Goal: Task Accomplishment & Management: Use online tool/utility

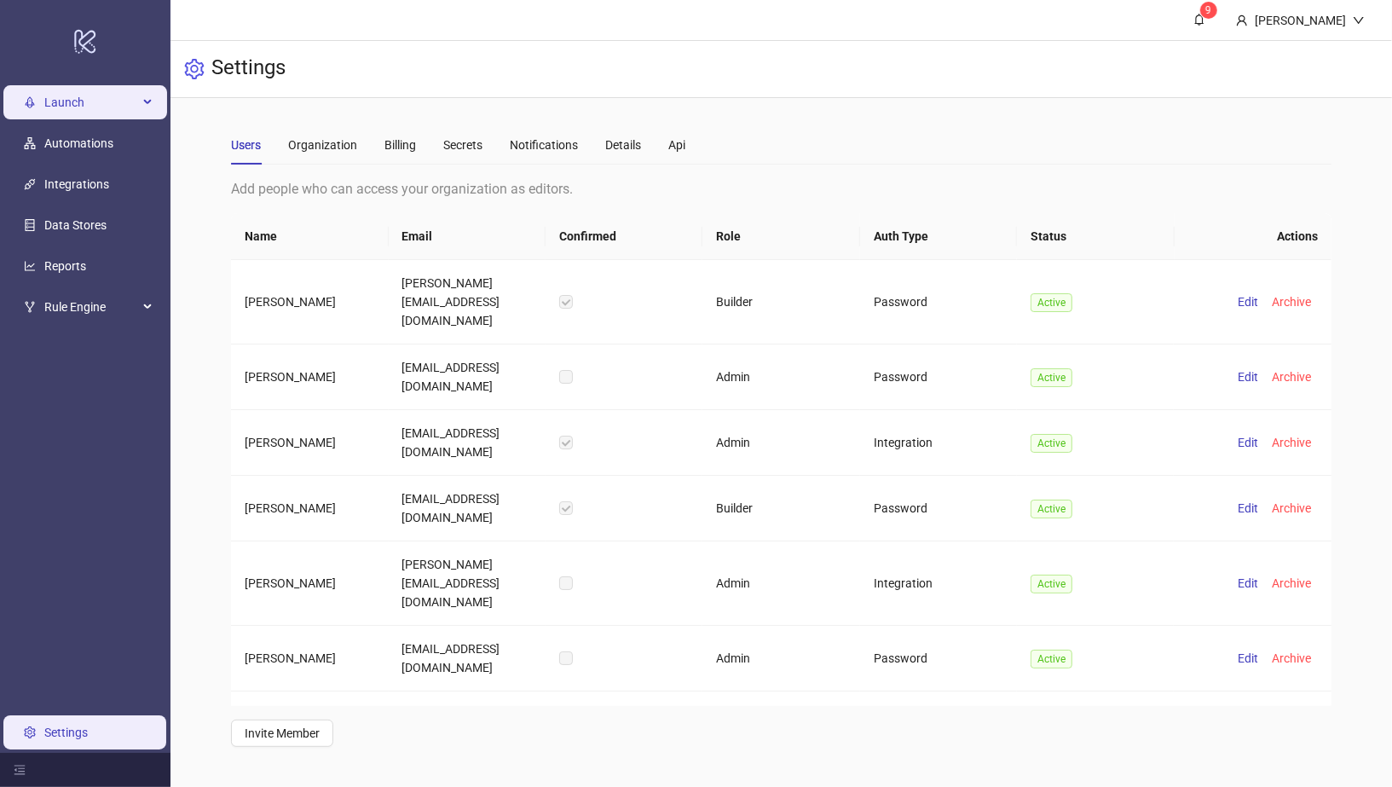
click at [68, 95] on span "Launch" at bounding box center [91, 102] width 94 height 34
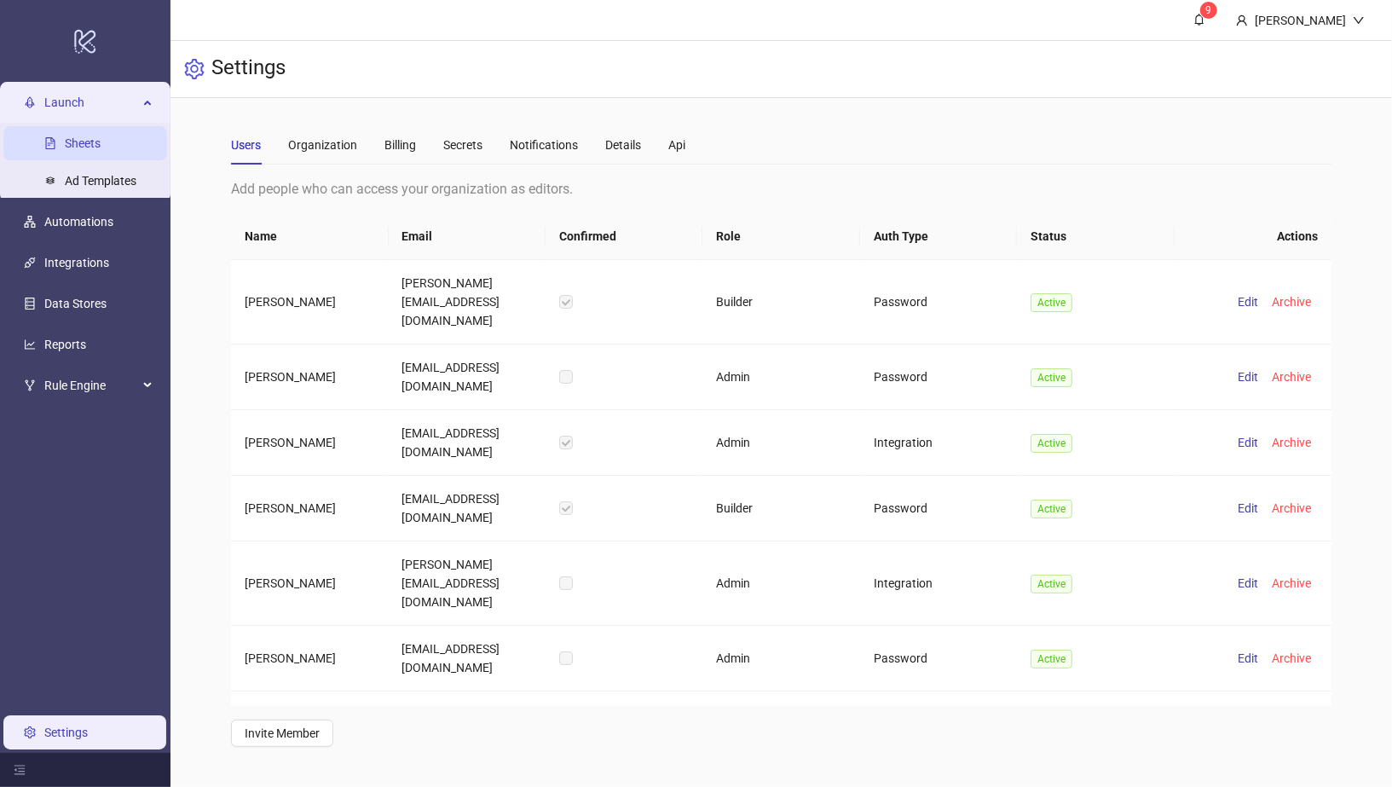
click at [75, 143] on link "Sheets" at bounding box center [83, 143] width 36 height 14
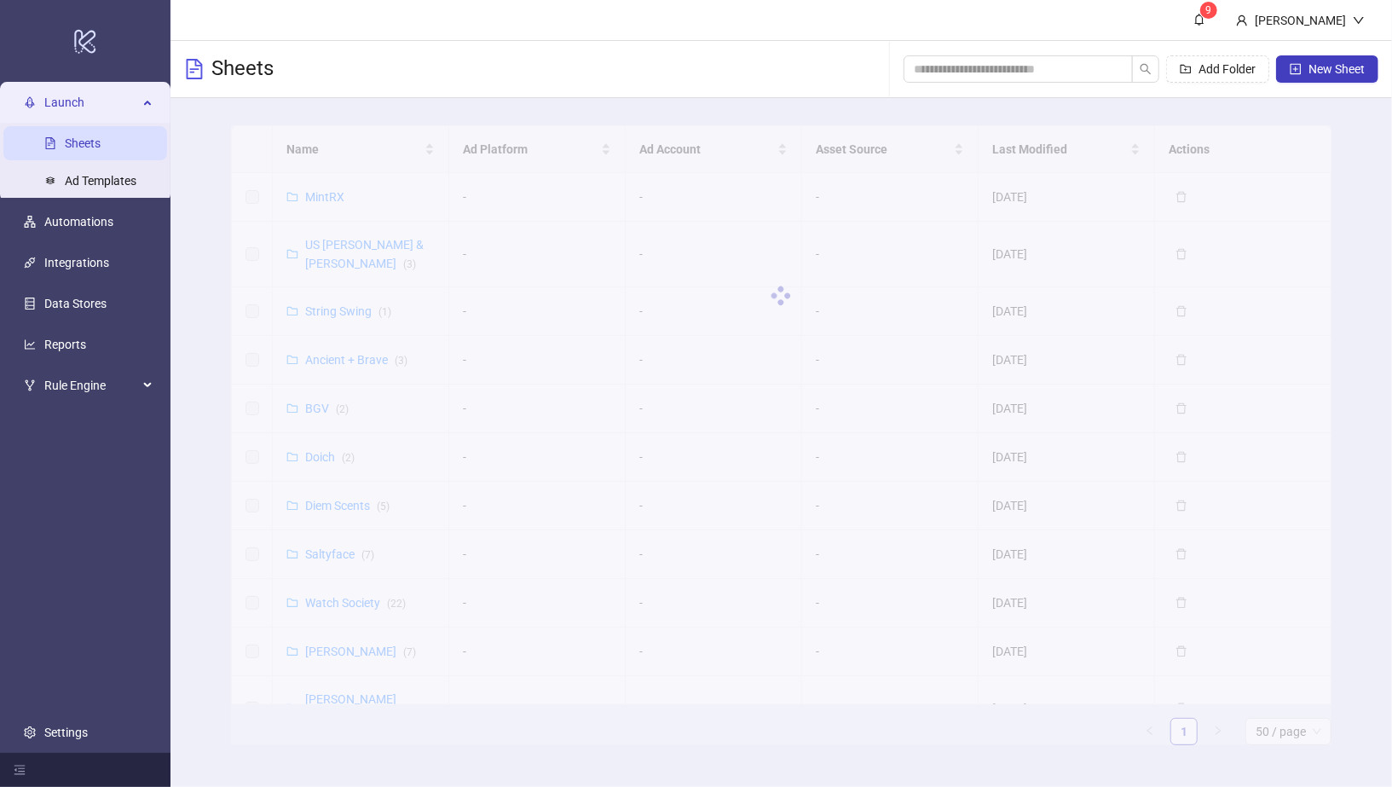
click at [327, 195] on div at bounding box center [781, 295] width 1101 height 341
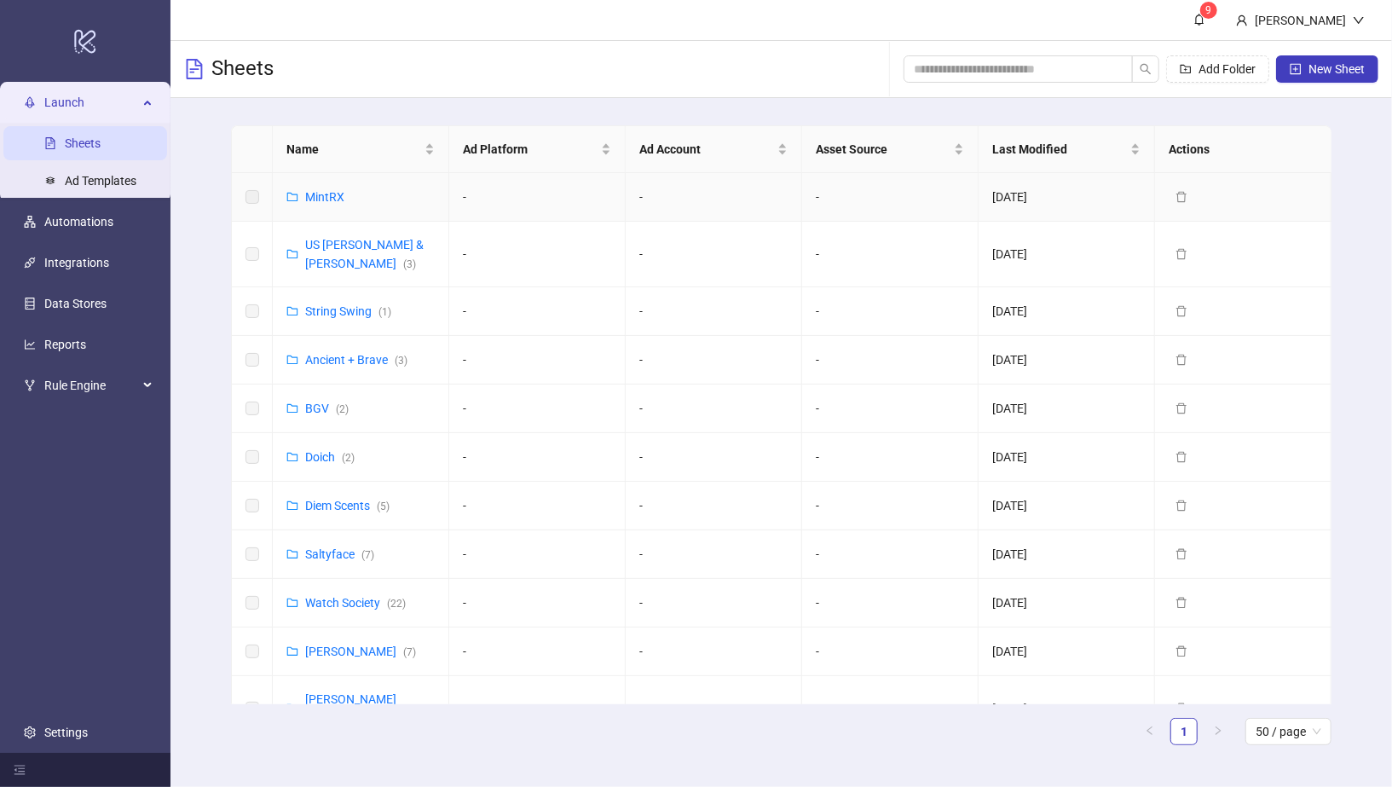
click at [329, 193] on link "MintRX" at bounding box center [324, 197] width 39 height 14
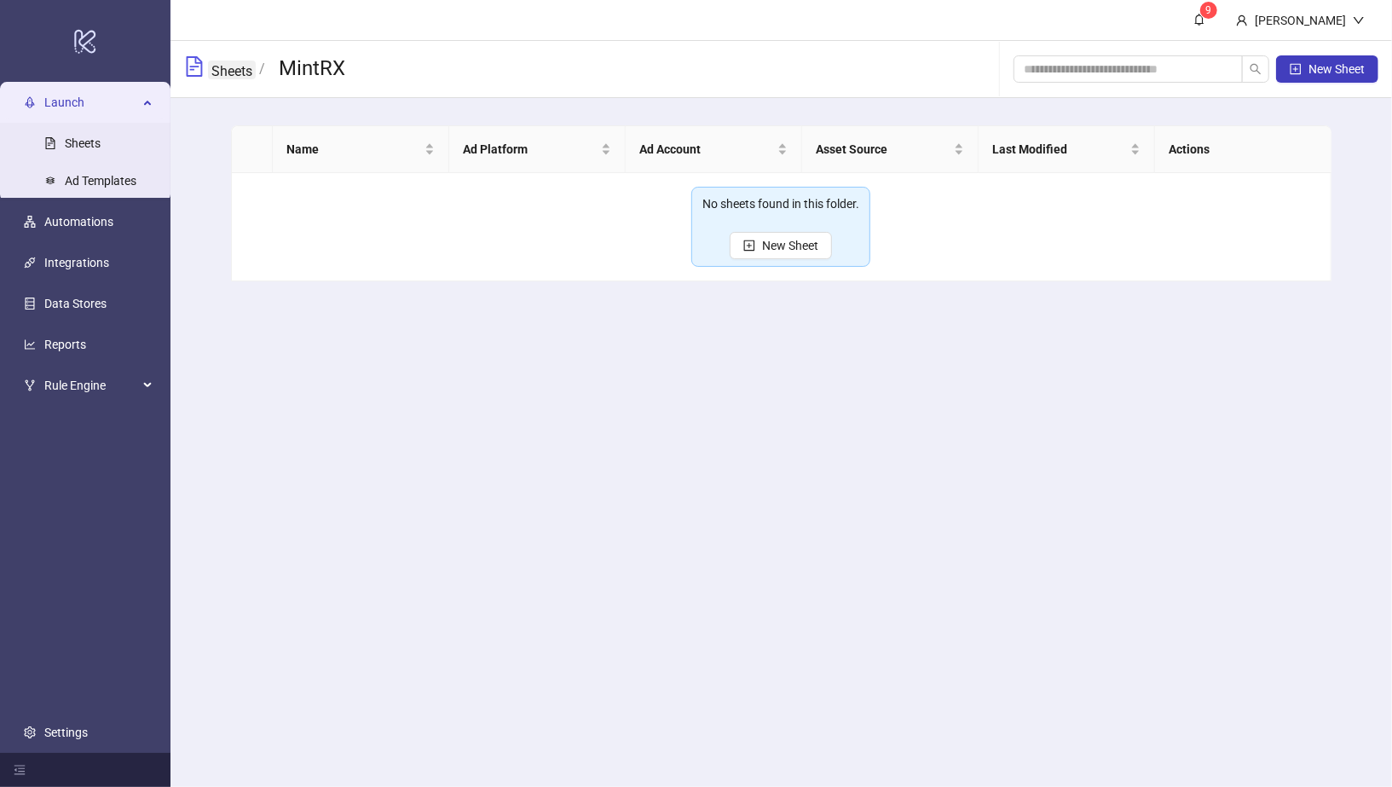
click at [213, 71] on link "Sheets" at bounding box center [232, 70] width 48 height 19
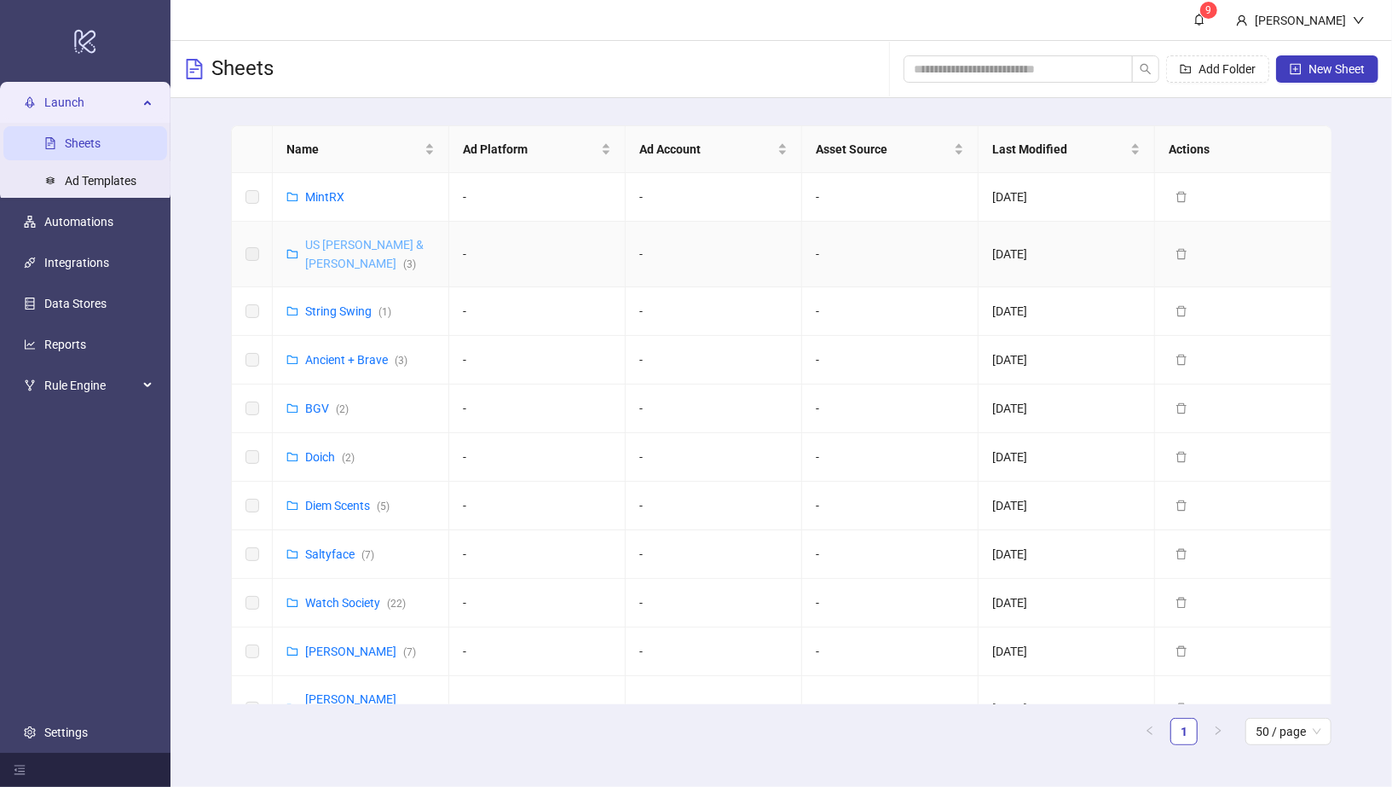
click at [378, 248] on link "US [PERSON_NAME] & [PERSON_NAME] ( 3 )" at bounding box center [364, 254] width 119 height 32
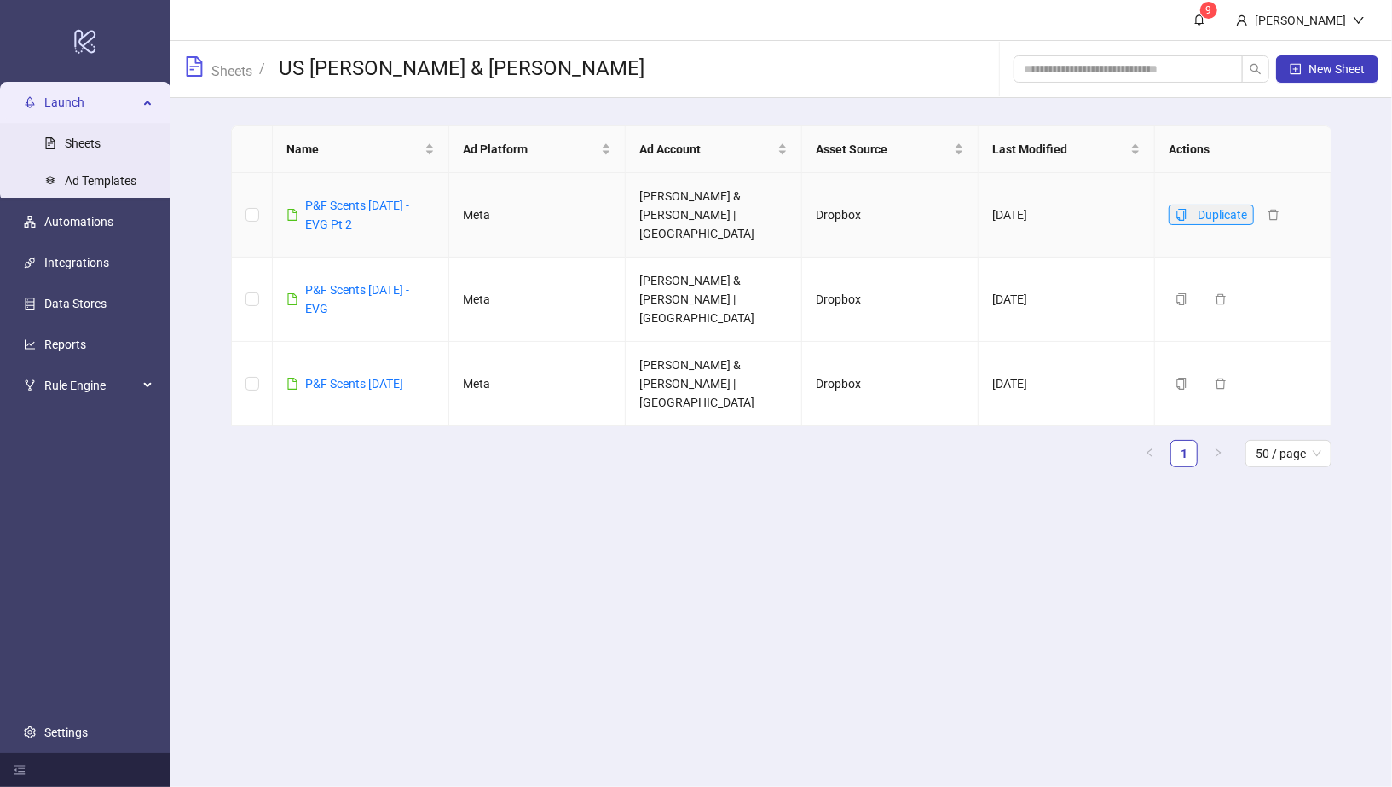
click at [1175, 205] on button "Duplicate" at bounding box center [1211, 215] width 85 height 20
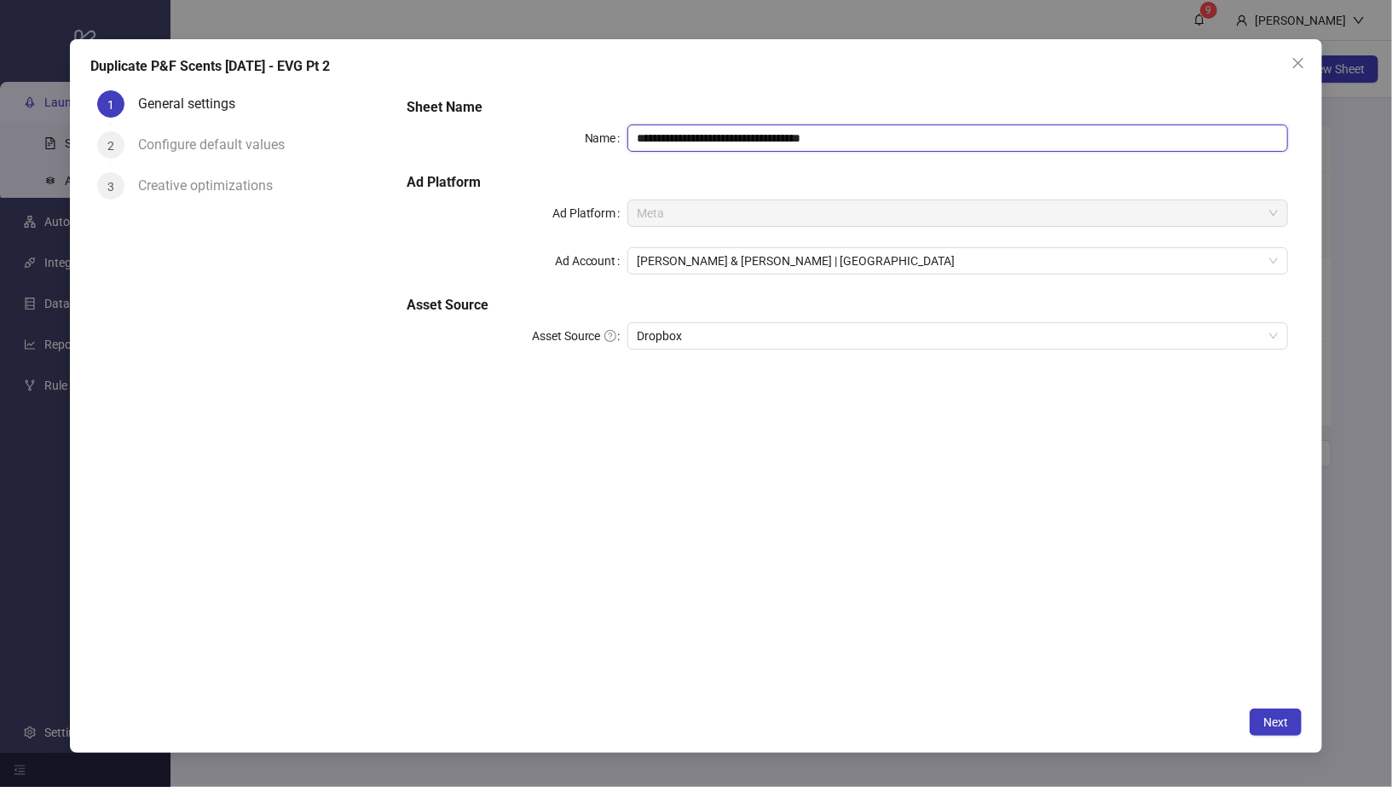
drag, startPoint x: 847, startPoint y: 138, endPoint x: 518, endPoint y: 139, distance: 329.1
click at [518, 139] on div "**********" at bounding box center [848, 137] width 882 height 27
click at [696, 264] on span "[PERSON_NAME] & [PERSON_NAME] | [GEOGRAPHIC_DATA]" at bounding box center [958, 261] width 641 height 26
type input "******"
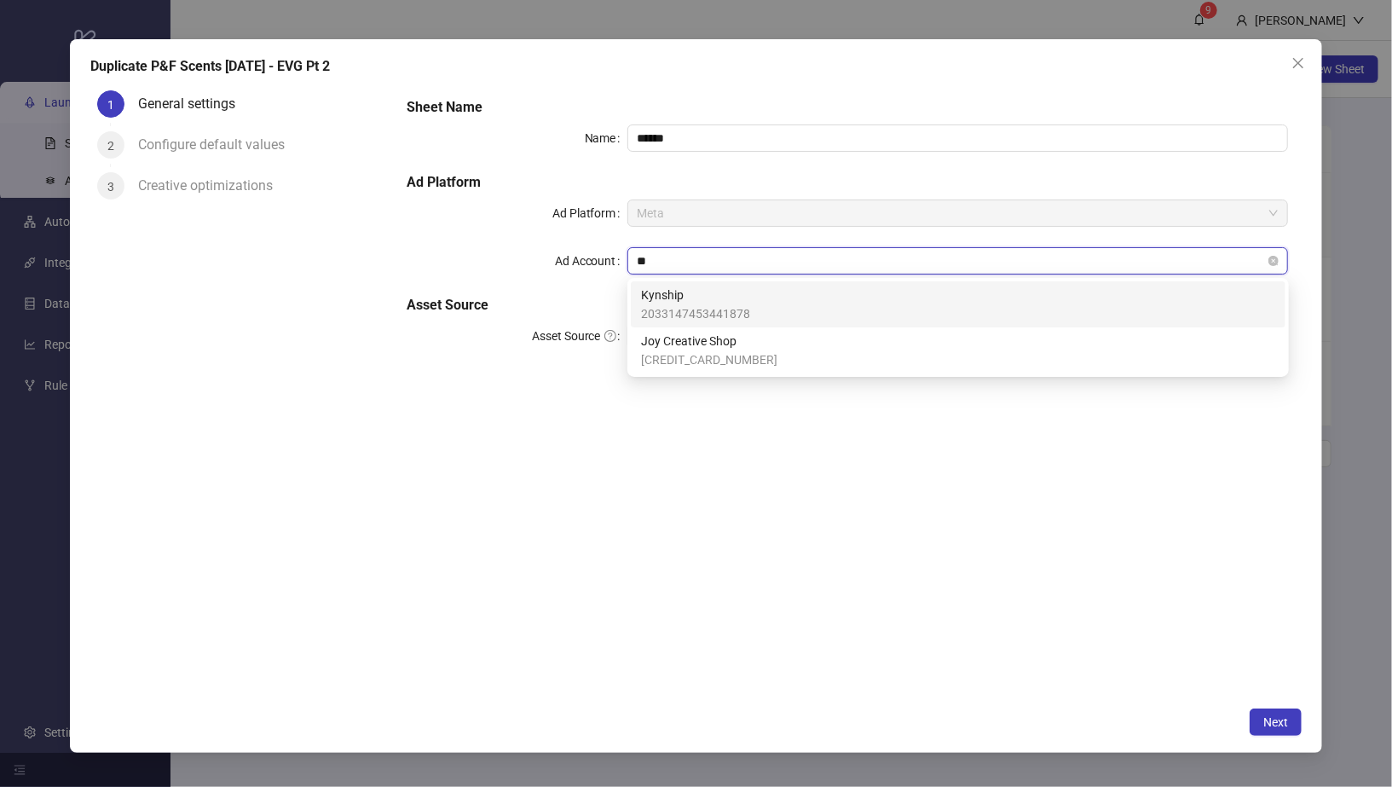
type input "*"
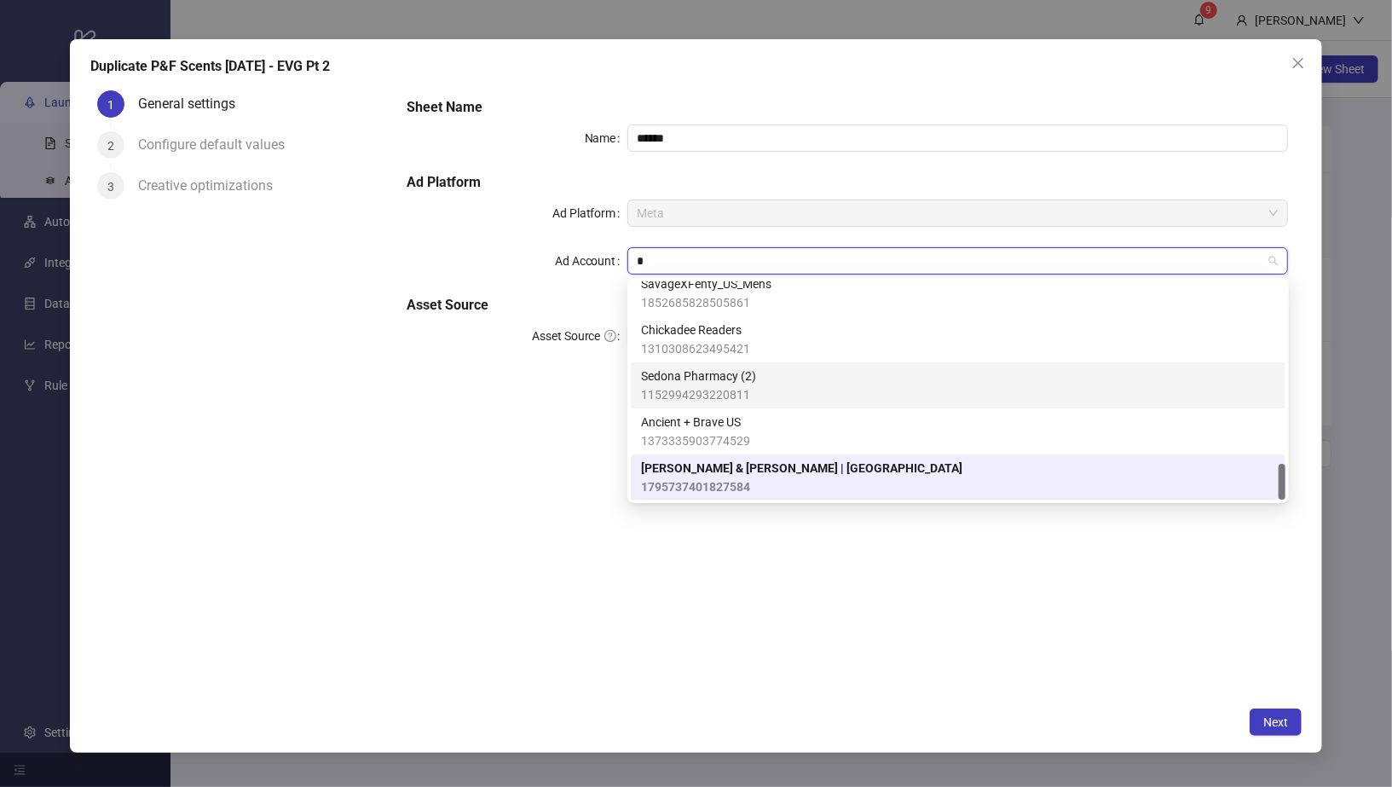
click at [763, 381] on div "Sedona Pharmacy [PHONE_NUMBER]" at bounding box center [958, 386] width 634 height 38
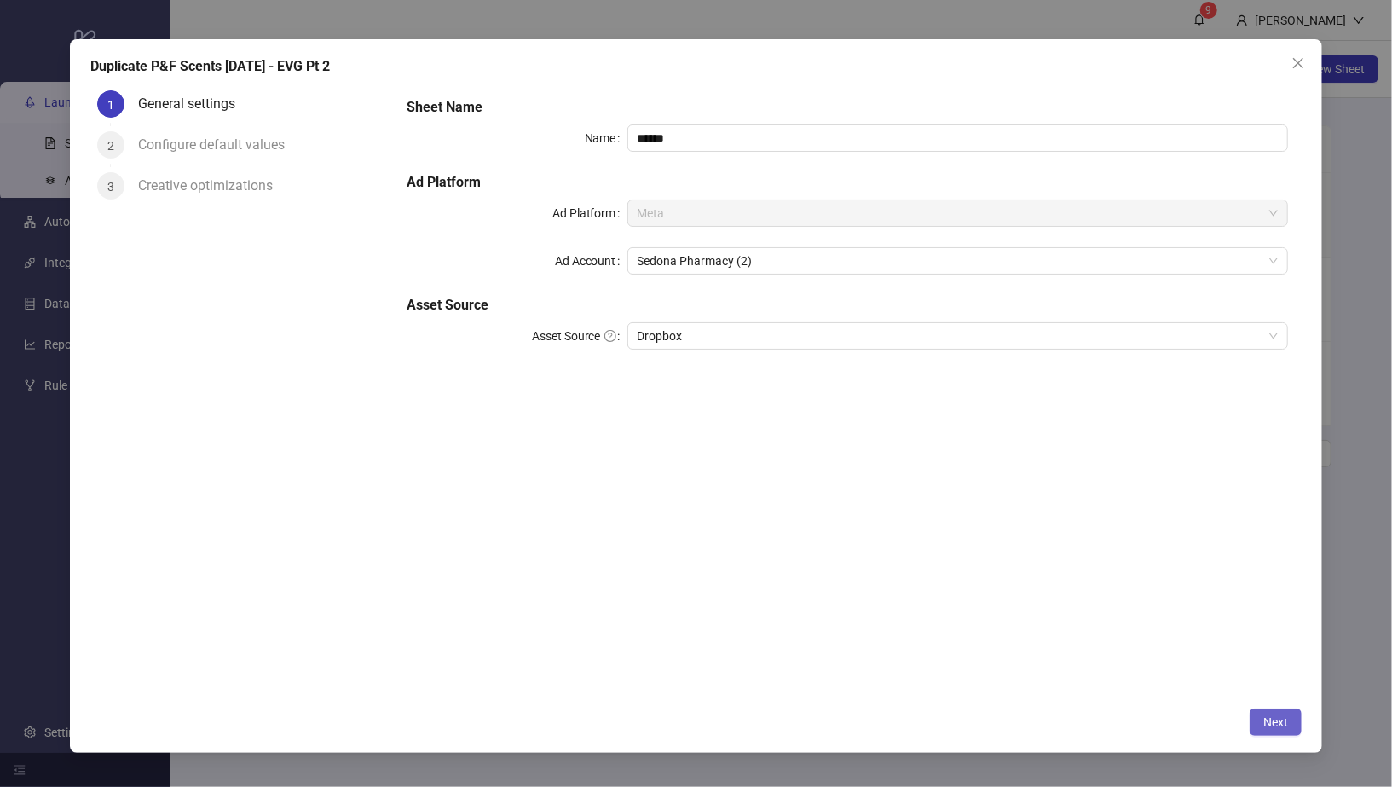
click at [1280, 721] on span "Next" at bounding box center [1276, 722] width 25 height 14
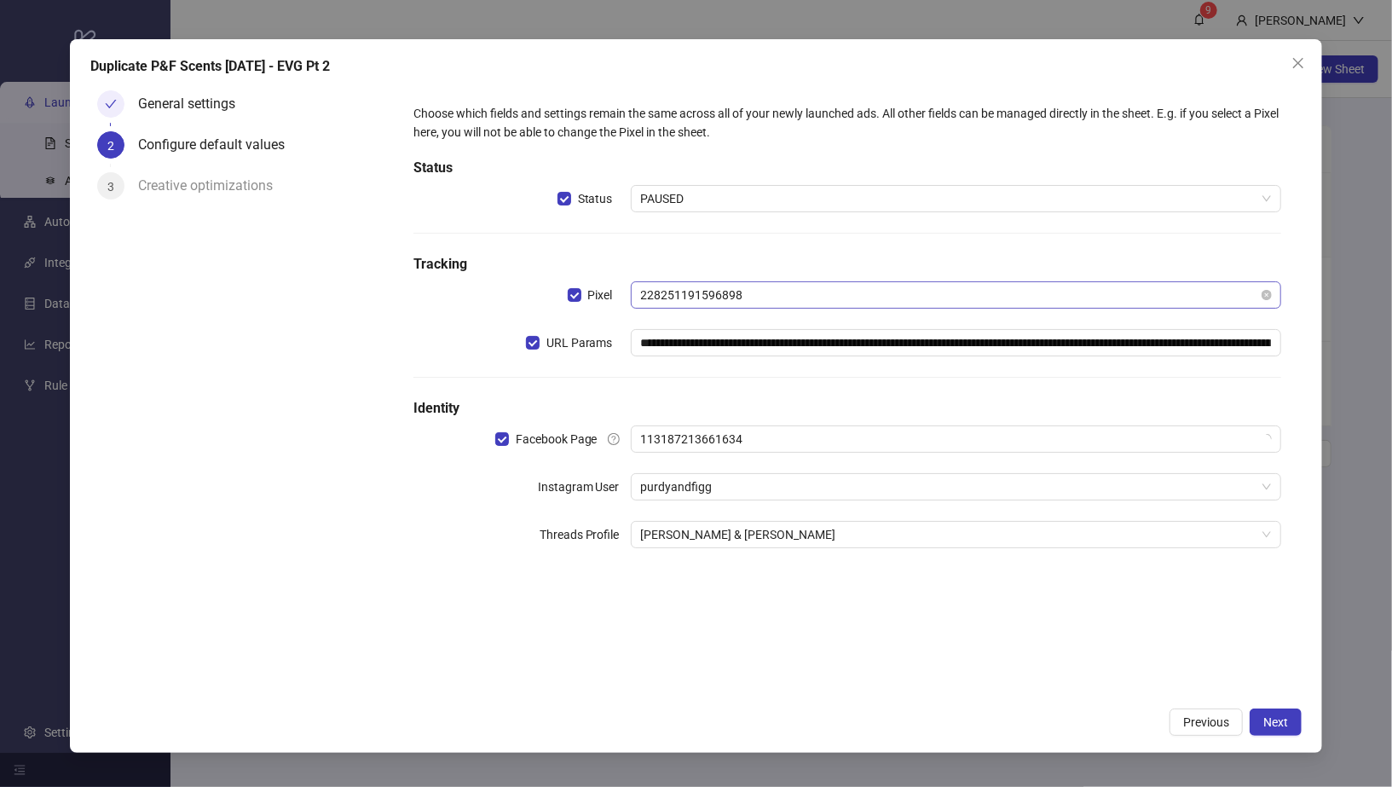
click at [712, 298] on span "228251191596898" at bounding box center [956, 295] width 631 height 26
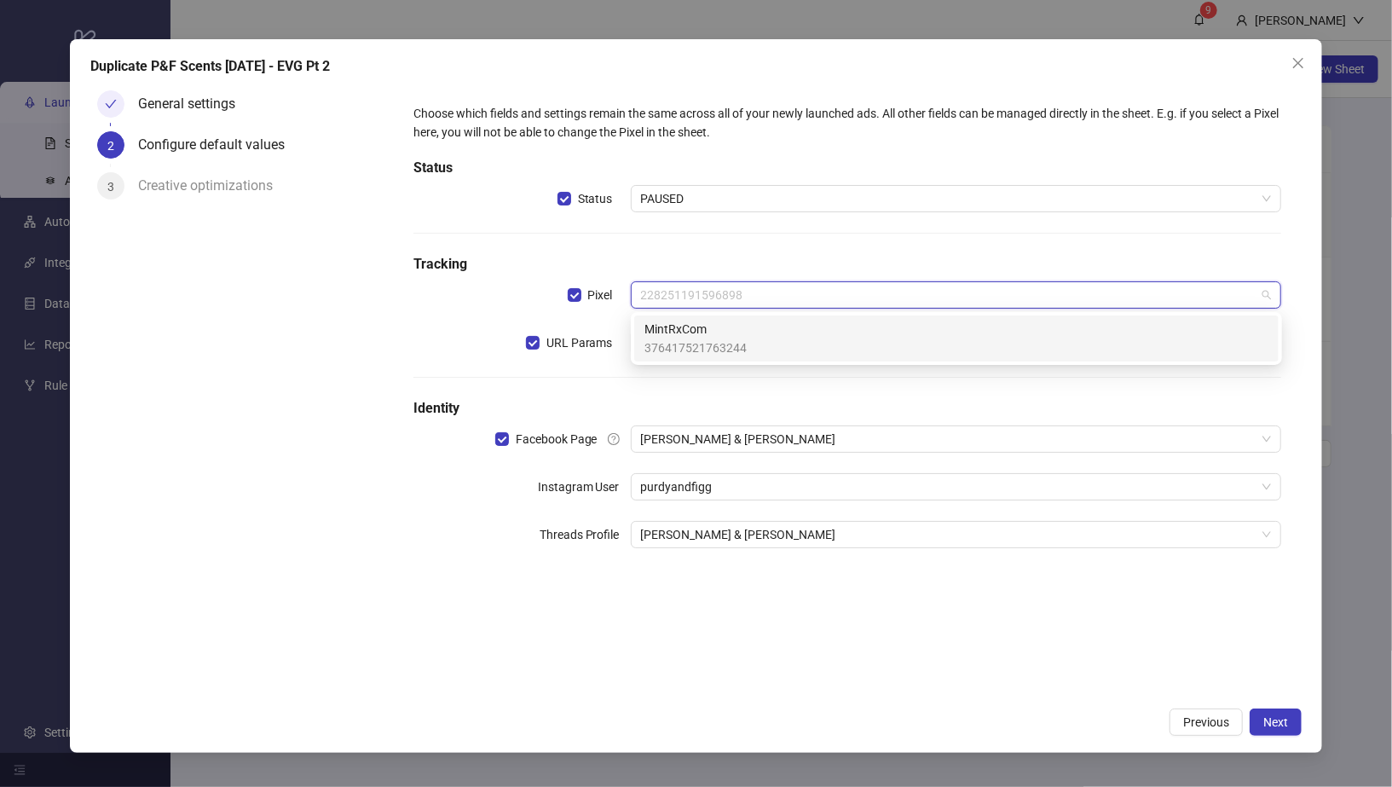
click at [704, 339] on span "376417521763244" at bounding box center [696, 347] width 102 height 19
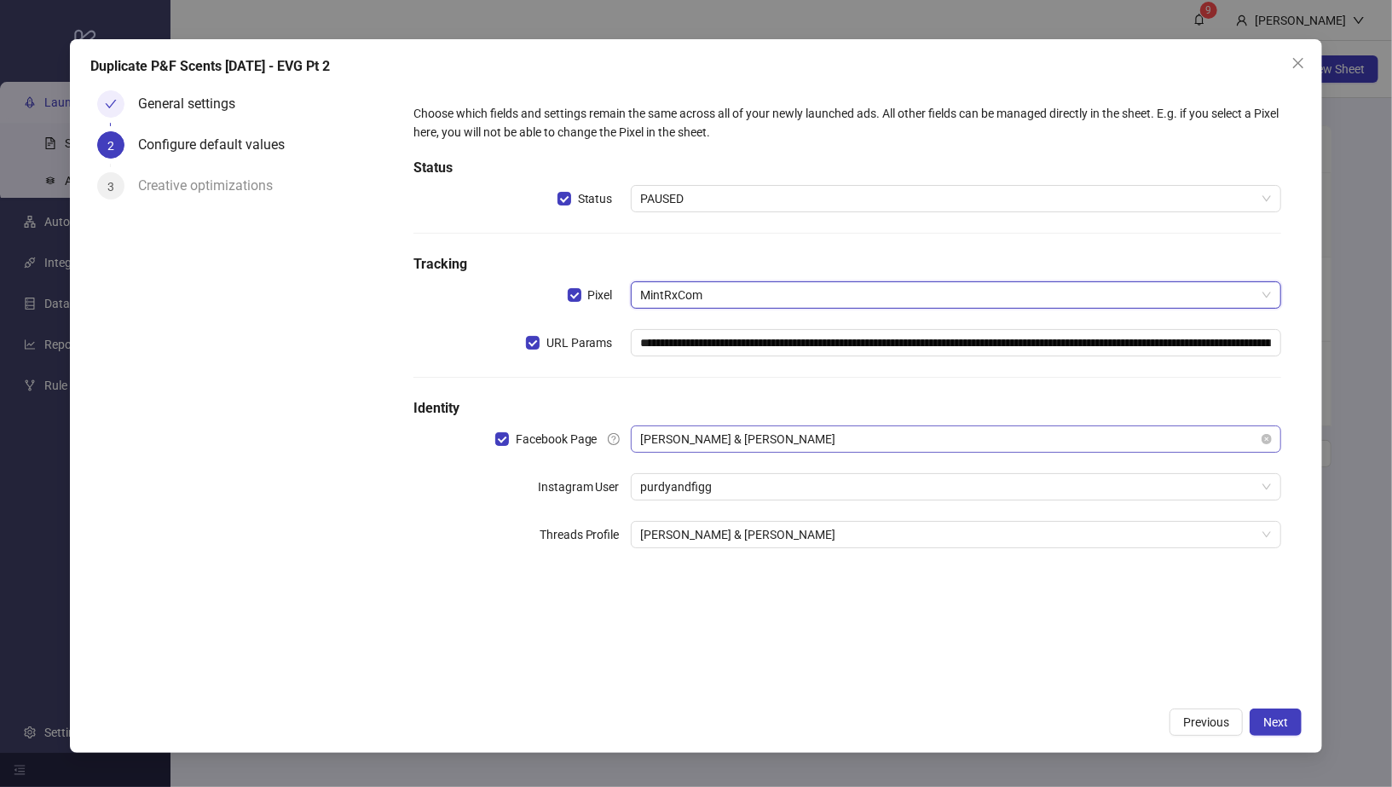
click at [698, 441] on span "[PERSON_NAME] & [PERSON_NAME]" at bounding box center [956, 439] width 631 height 26
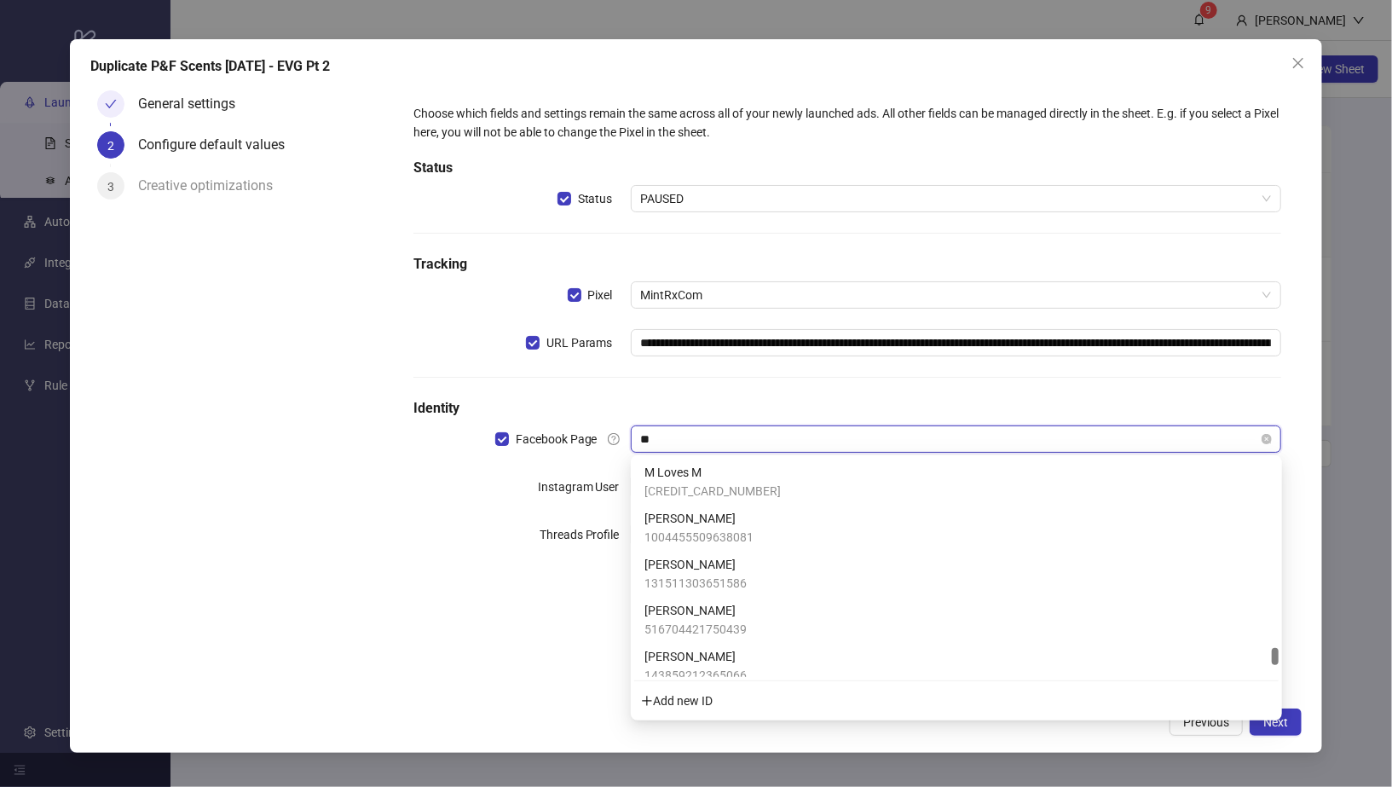
scroll to position [0, 0]
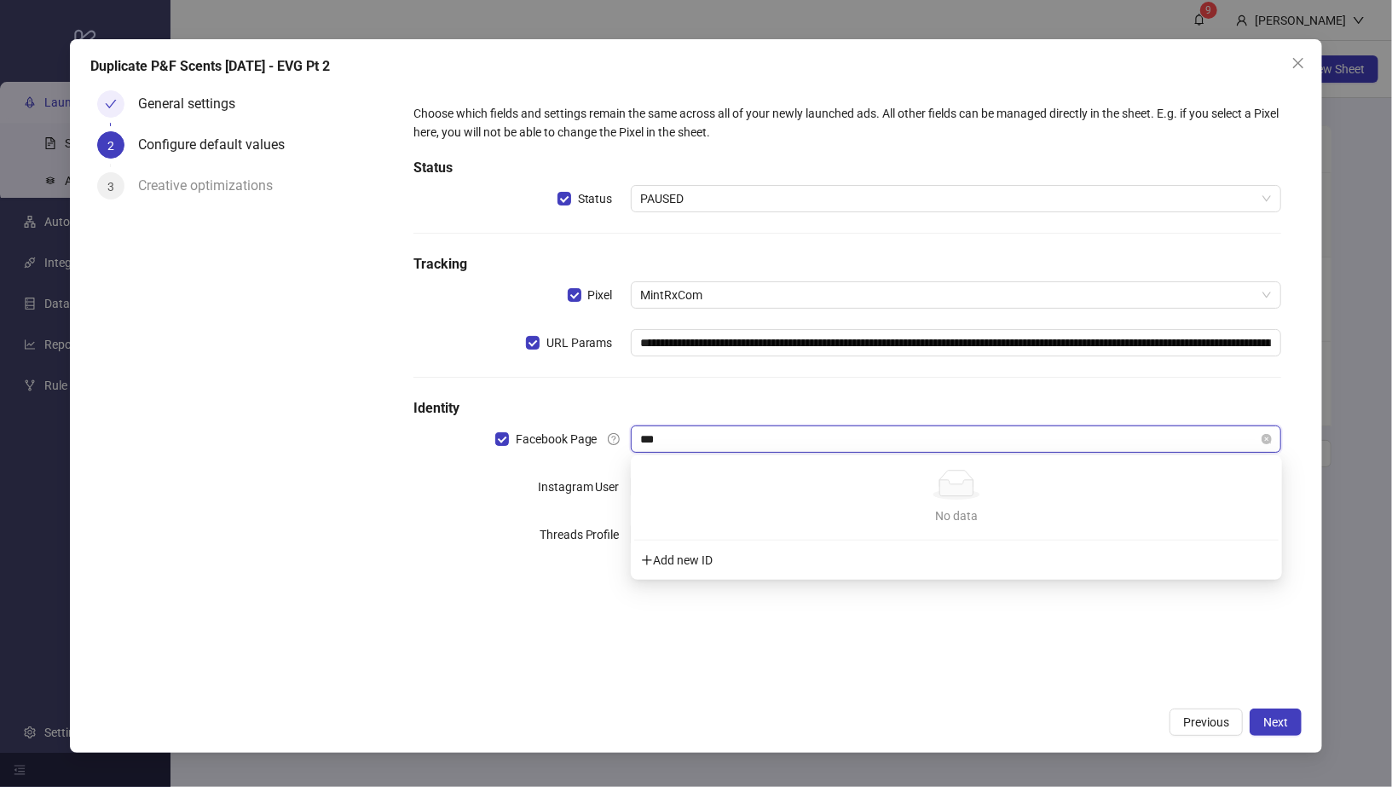
click at [695, 437] on input "***" at bounding box center [949, 439] width 616 height 26
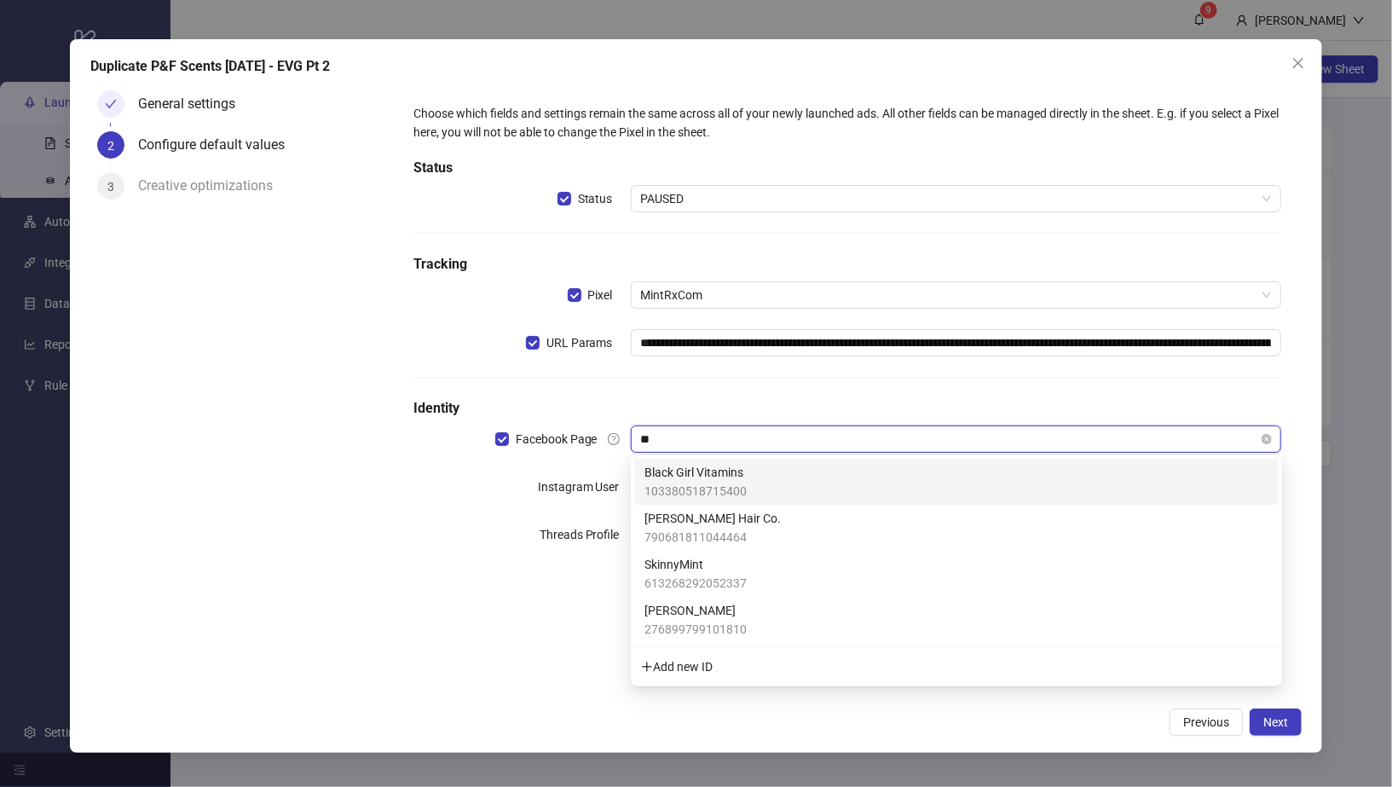
type input "*"
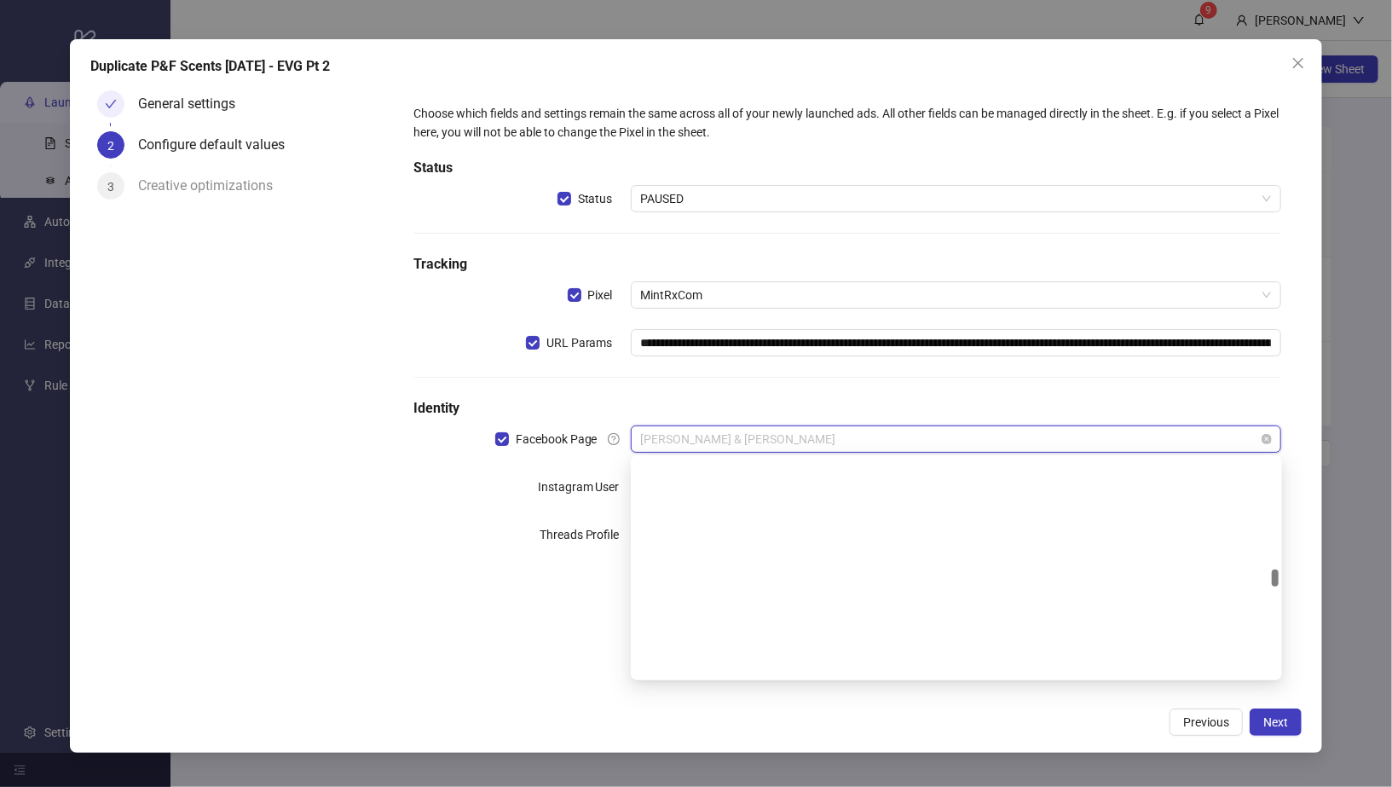
scroll to position [2487, 0]
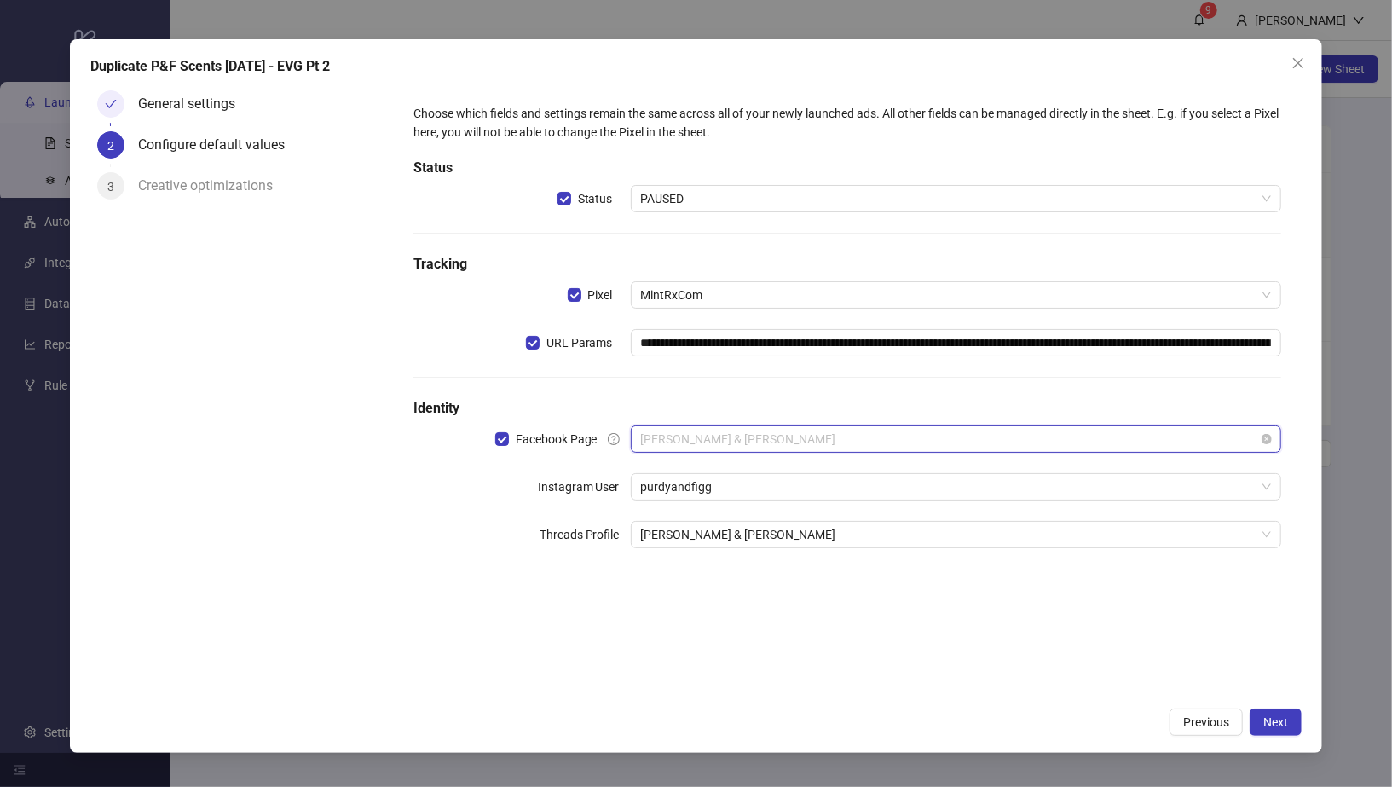
click at [772, 438] on span "[PERSON_NAME] & [PERSON_NAME]" at bounding box center [956, 439] width 631 height 26
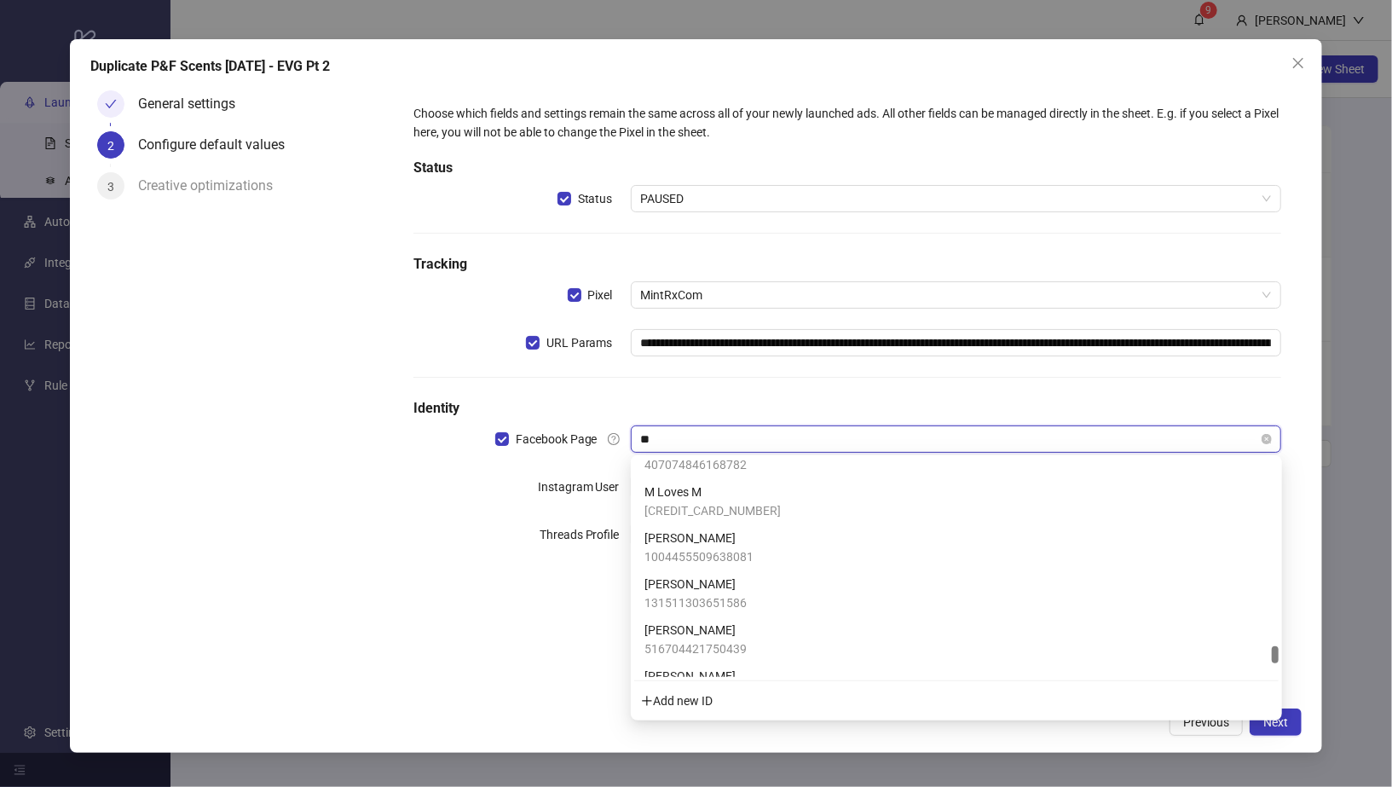
scroll to position [0, 0]
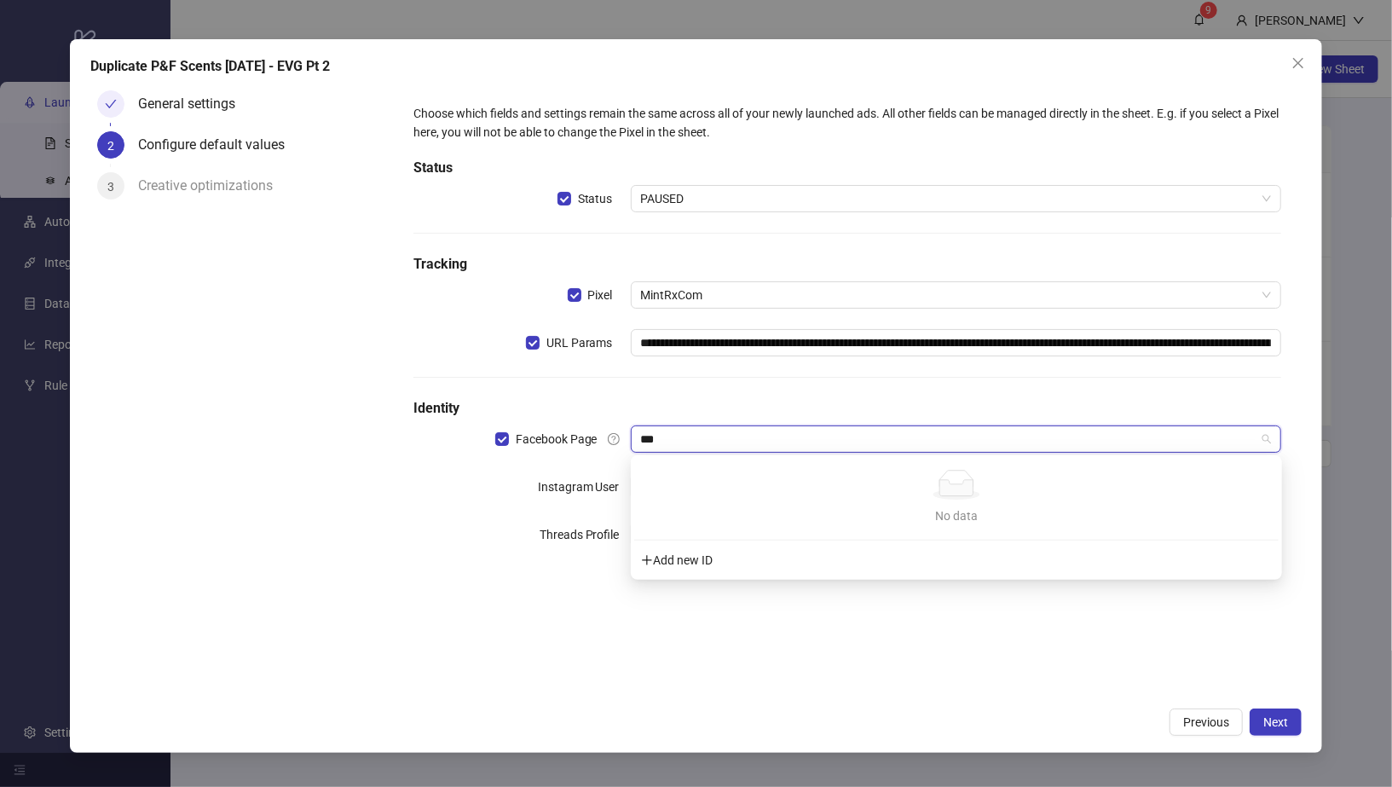
type input "***"
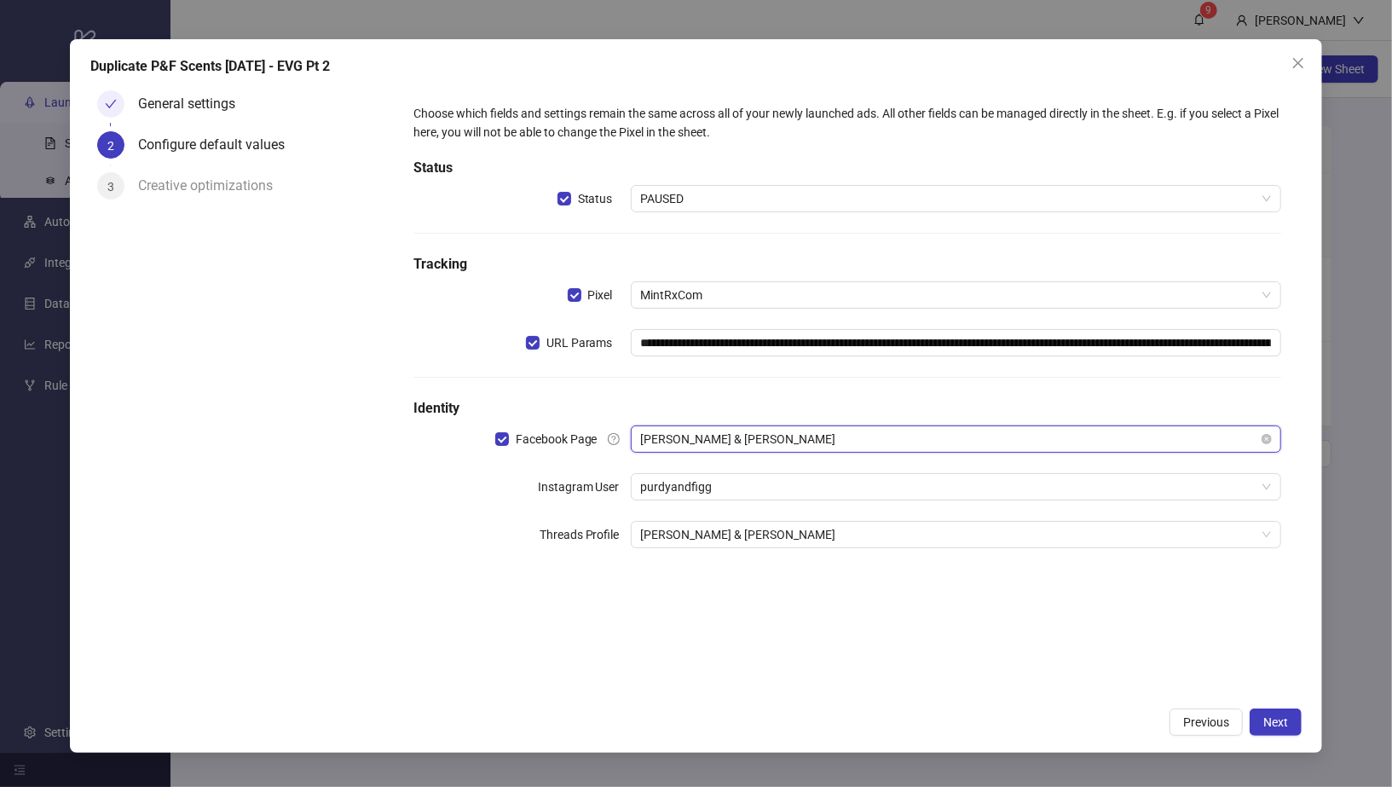
click at [766, 437] on span "[PERSON_NAME] & [PERSON_NAME]" at bounding box center [956, 439] width 631 height 26
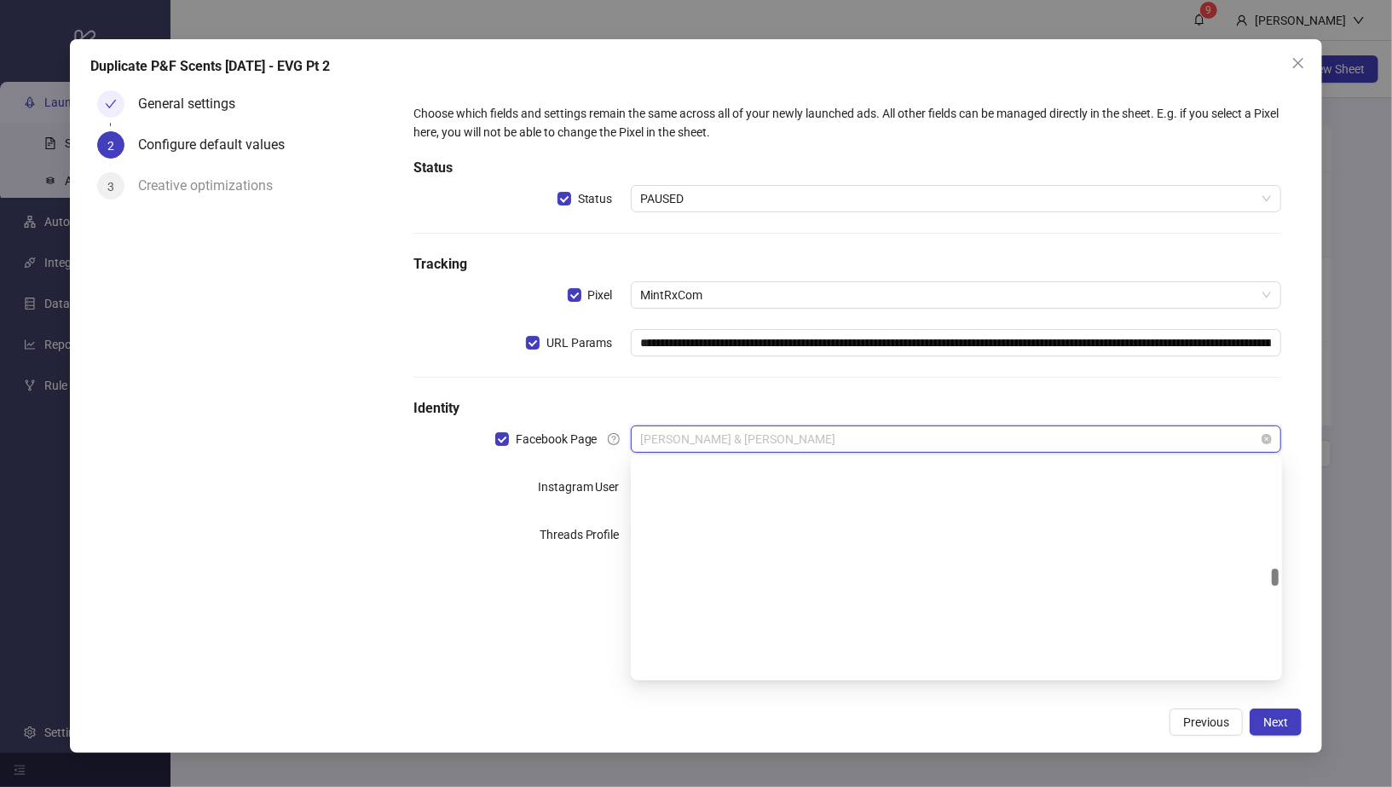
scroll to position [2375, 0]
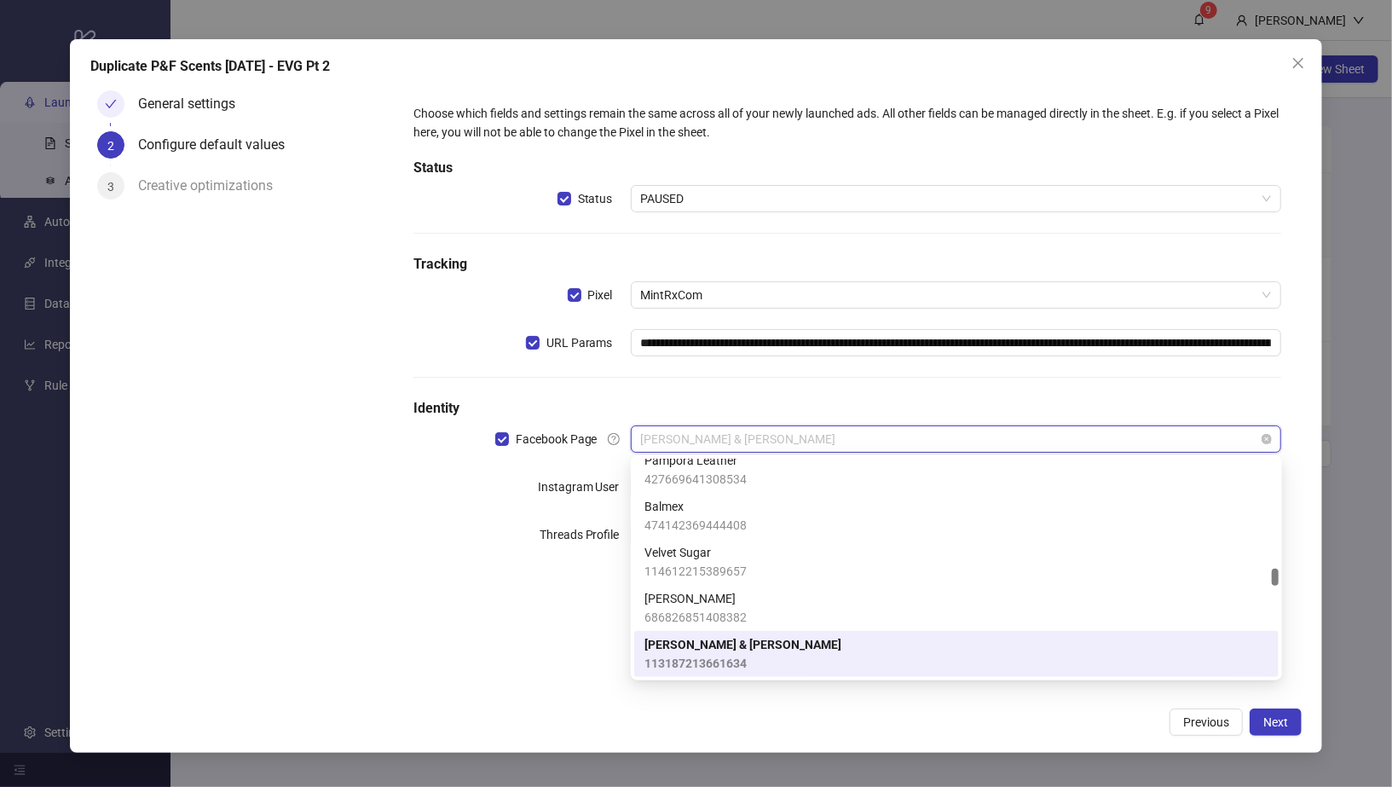
click at [766, 437] on span "[PERSON_NAME] & [PERSON_NAME]" at bounding box center [956, 439] width 631 height 26
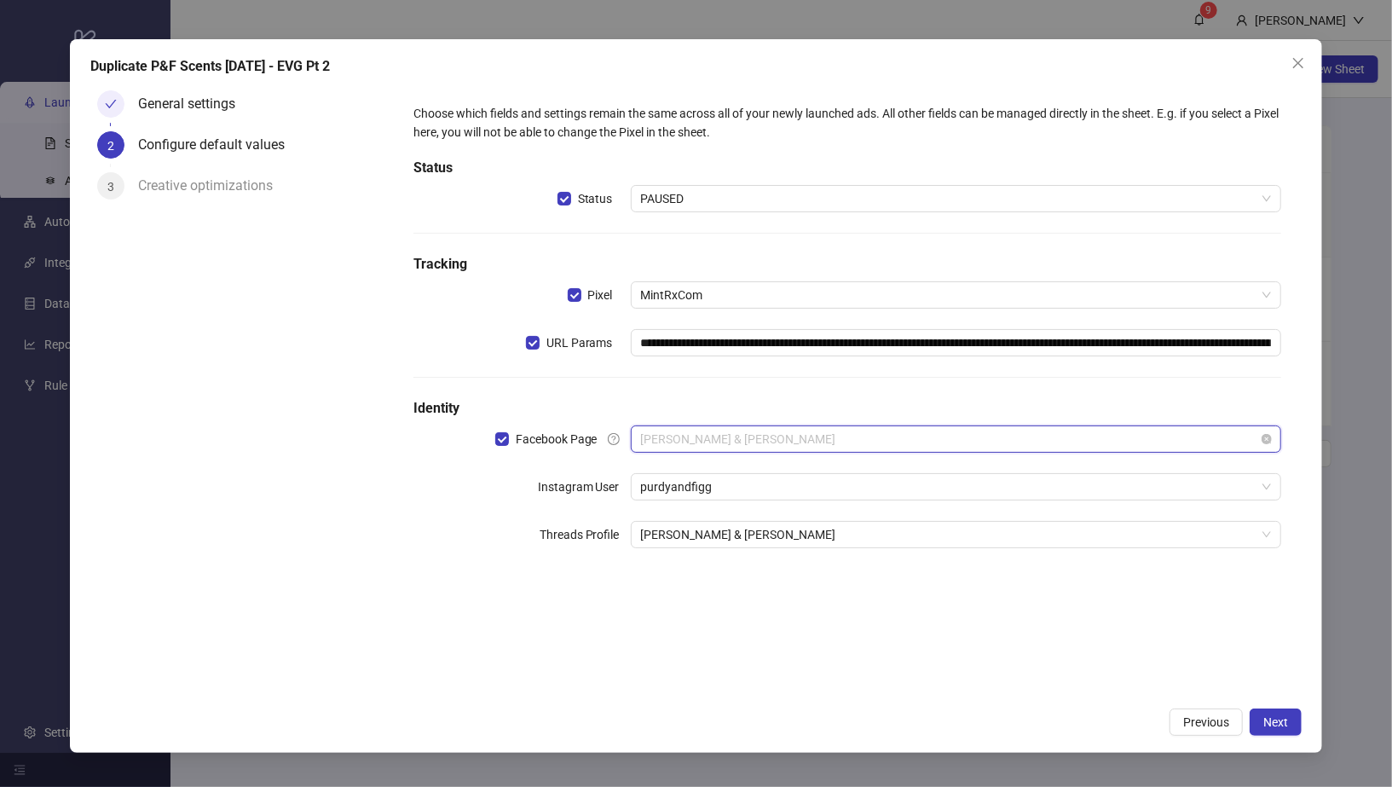
click at [766, 437] on span "[PERSON_NAME] & [PERSON_NAME]" at bounding box center [956, 439] width 631 height 26
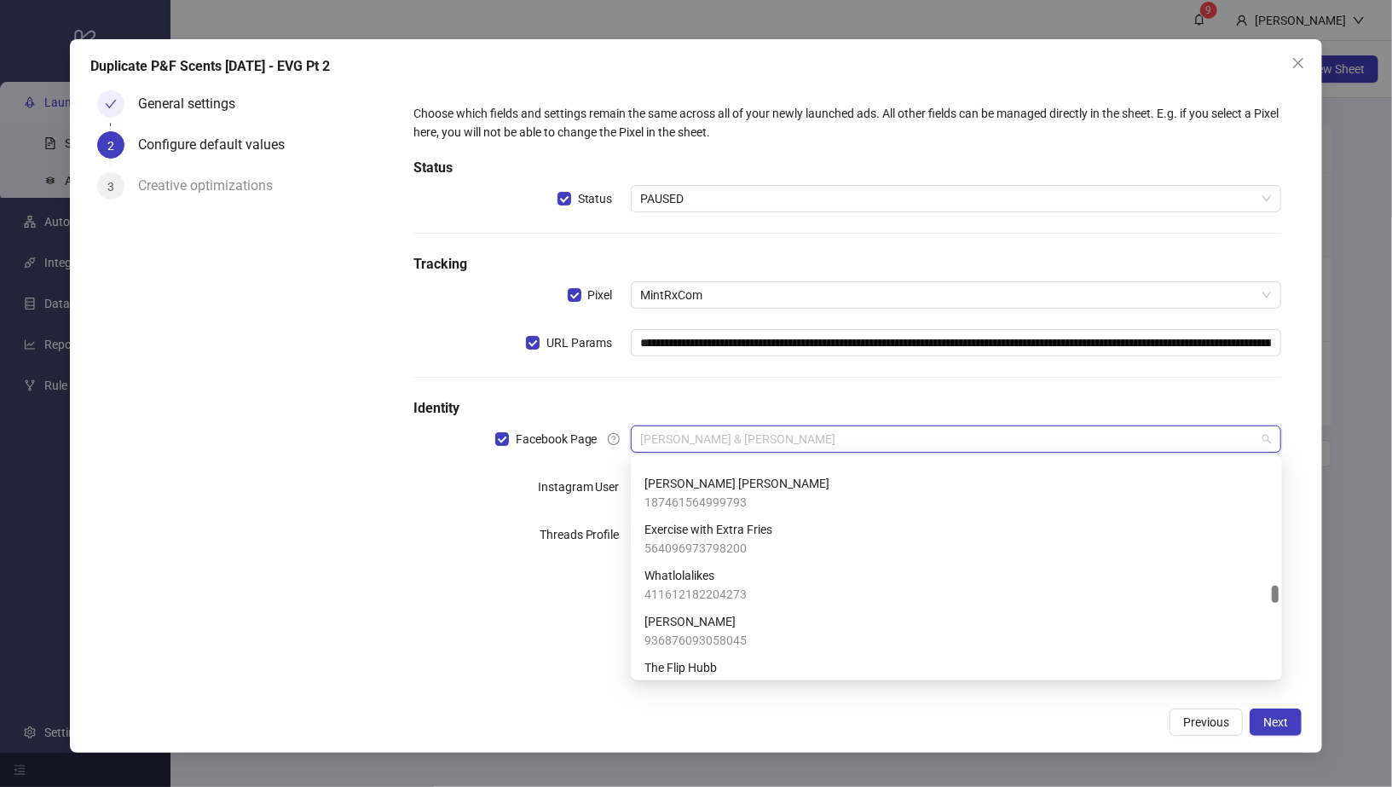
scroll to position [2855, 0]
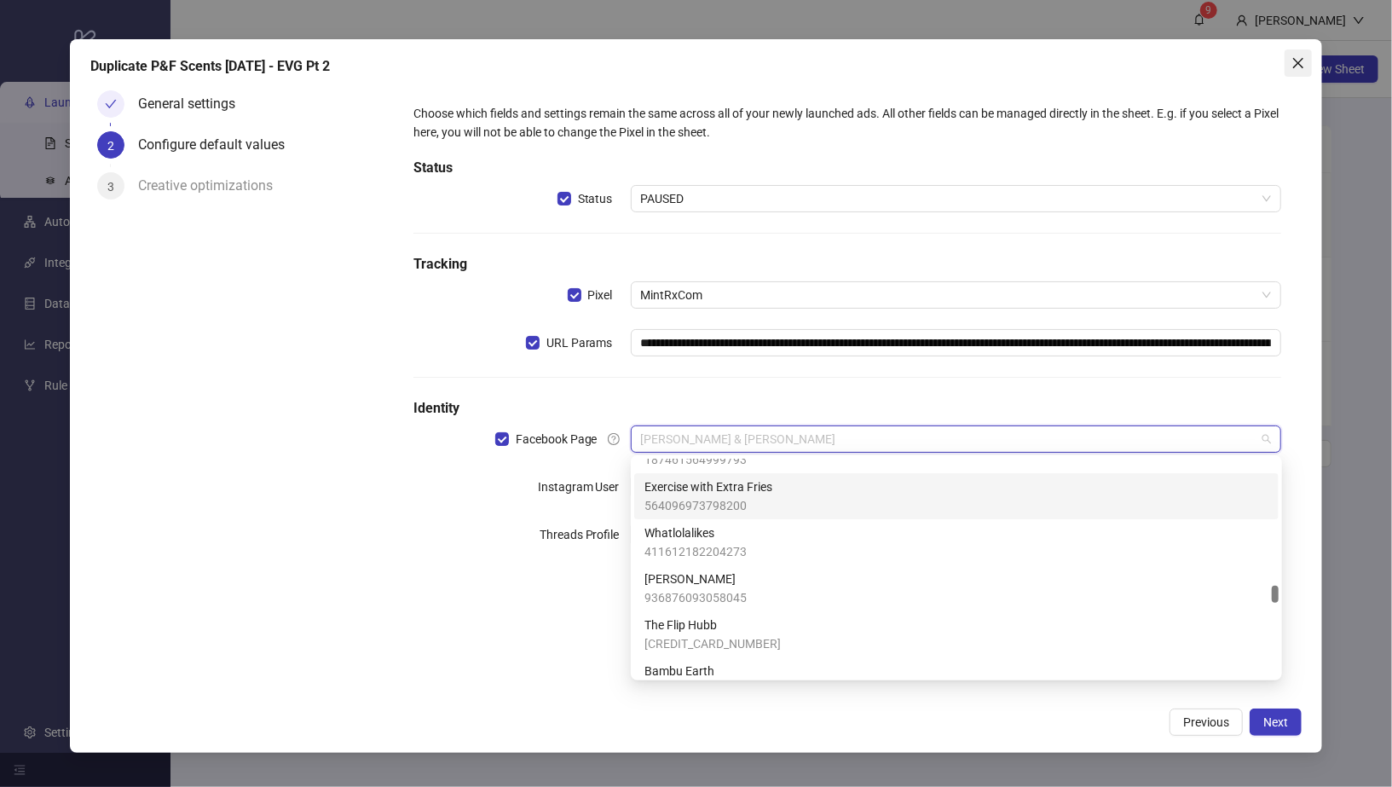
click at [1306, 66] on span "Close" at bounding box center [1298, 63] width 27 height 14
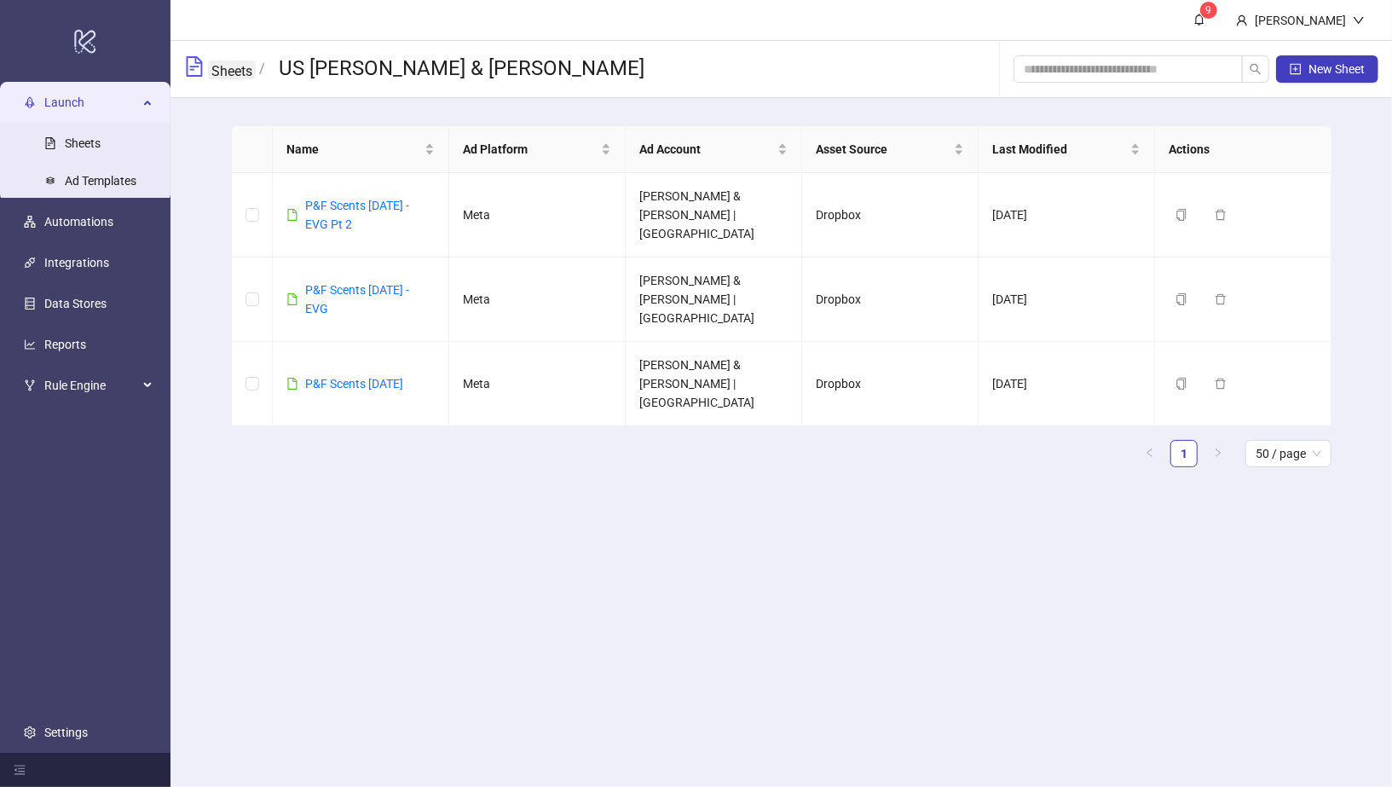
click at [227, 73] on link "Sheets" at bounding box center [232, 70] width 48 height 19
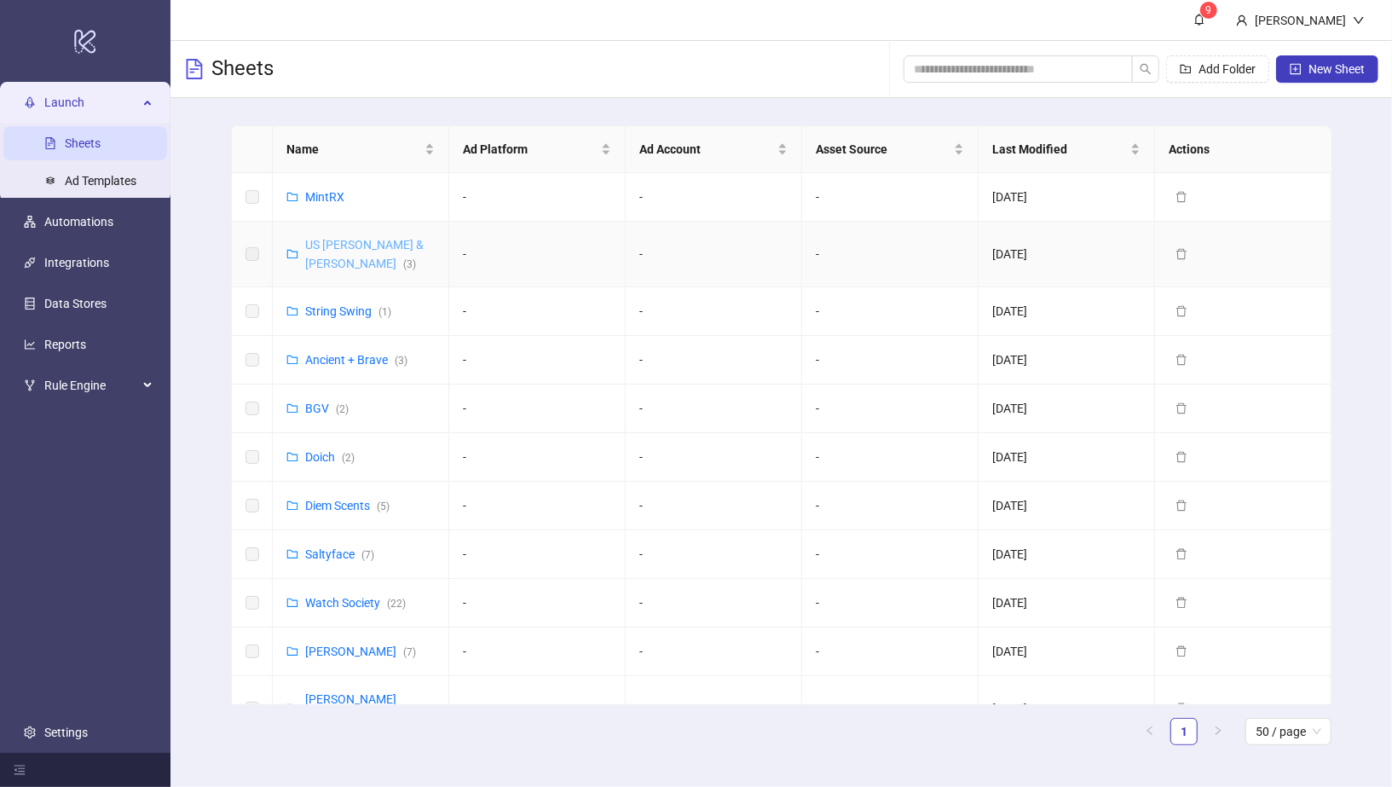
click at [350, 244] on link "US [PERSON_NAME] & [PERSON_NAME] ( 3 )" at bounding box center [364, 254] width 119 height 32
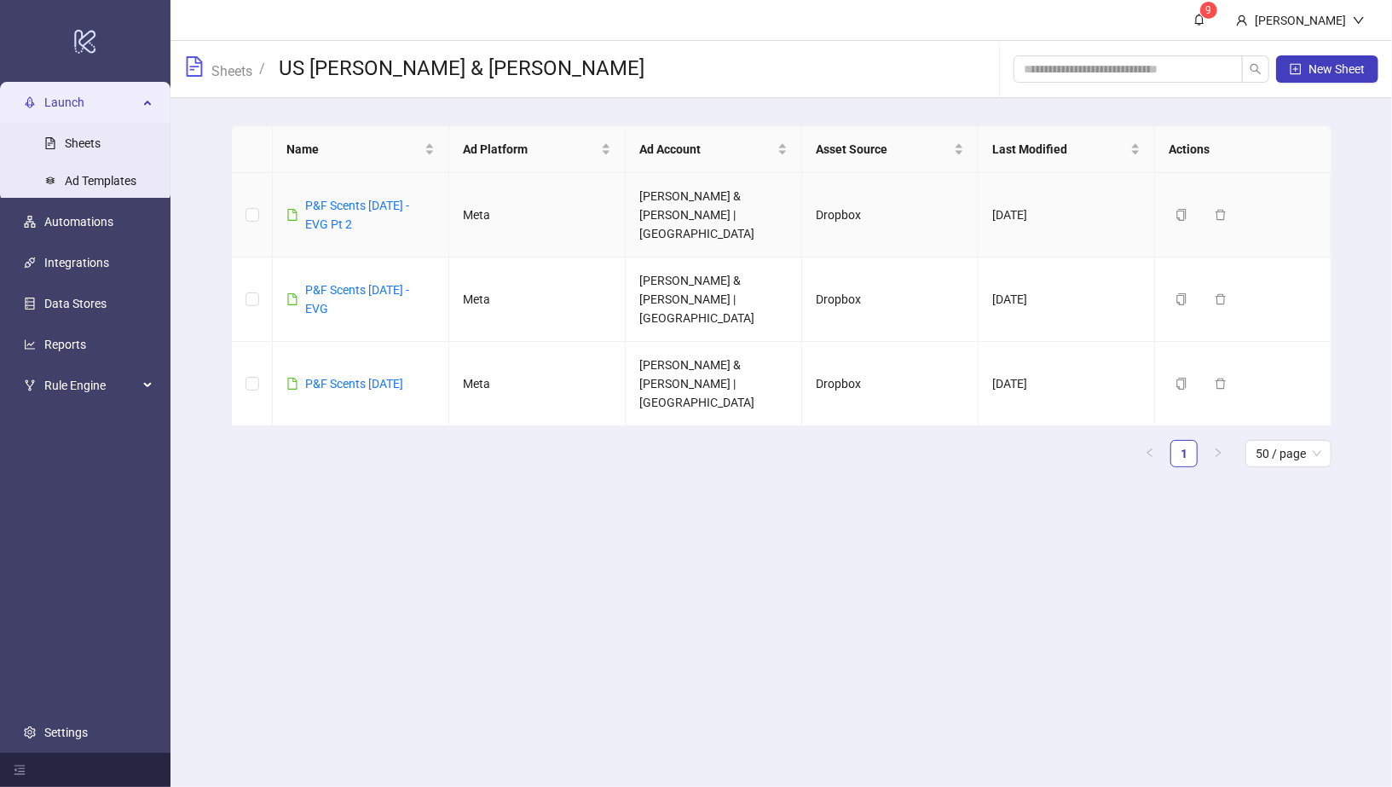
click at [1166, 210] on td "Duplicate Delete" at bounding box center [1243, 215] width 176 height 84
click at [1179, 209] on icon "copy" at bounding box center [1181, 215] width 9 height 12
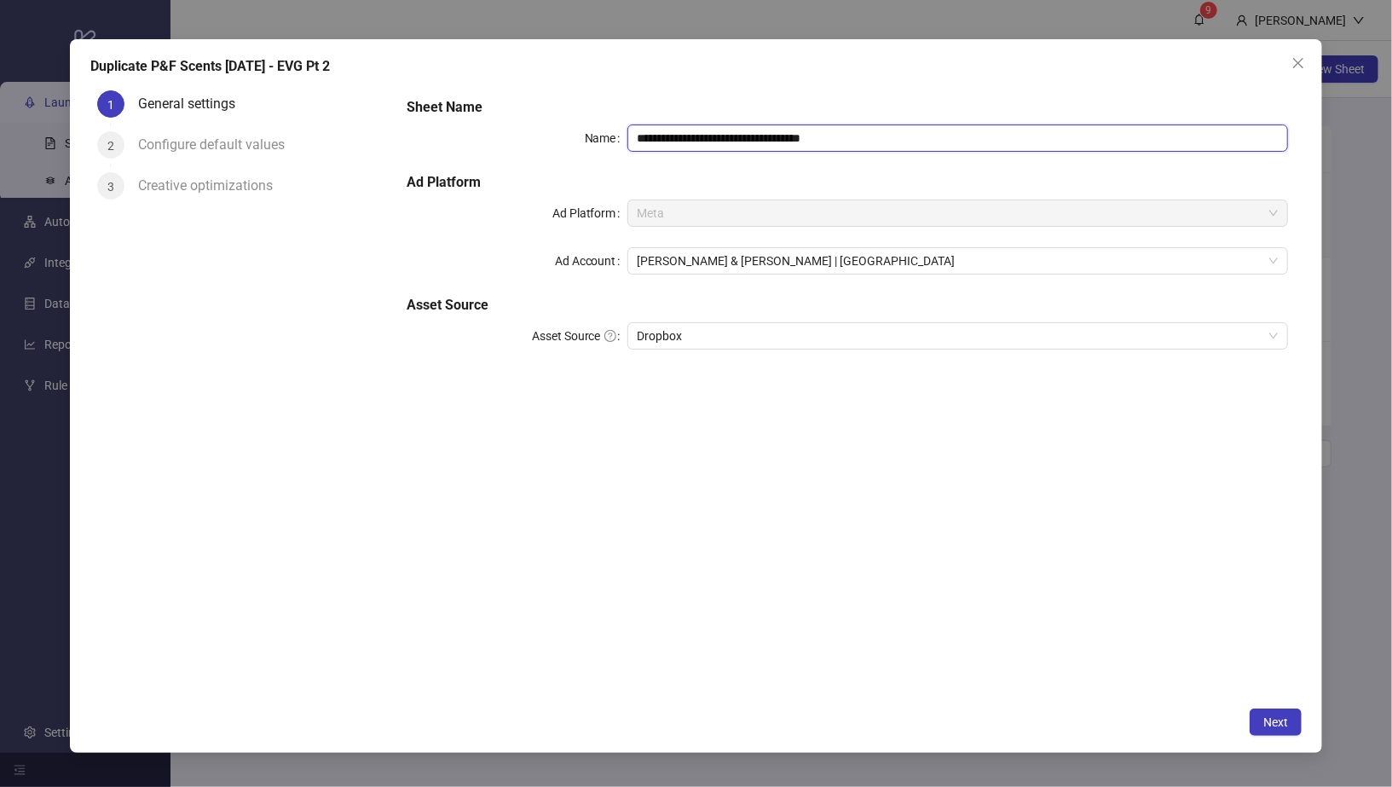
click at [893, 131] on input "**********" at bounding box center [959, 137] width 662 height 27
click at [682, 257] on span "[PERSON_NAME] & [PERSON_NAME] | [GEOGRAPHIC_DATA]" at bounding box center [958, 261] width 641 height 26
type input "**********"
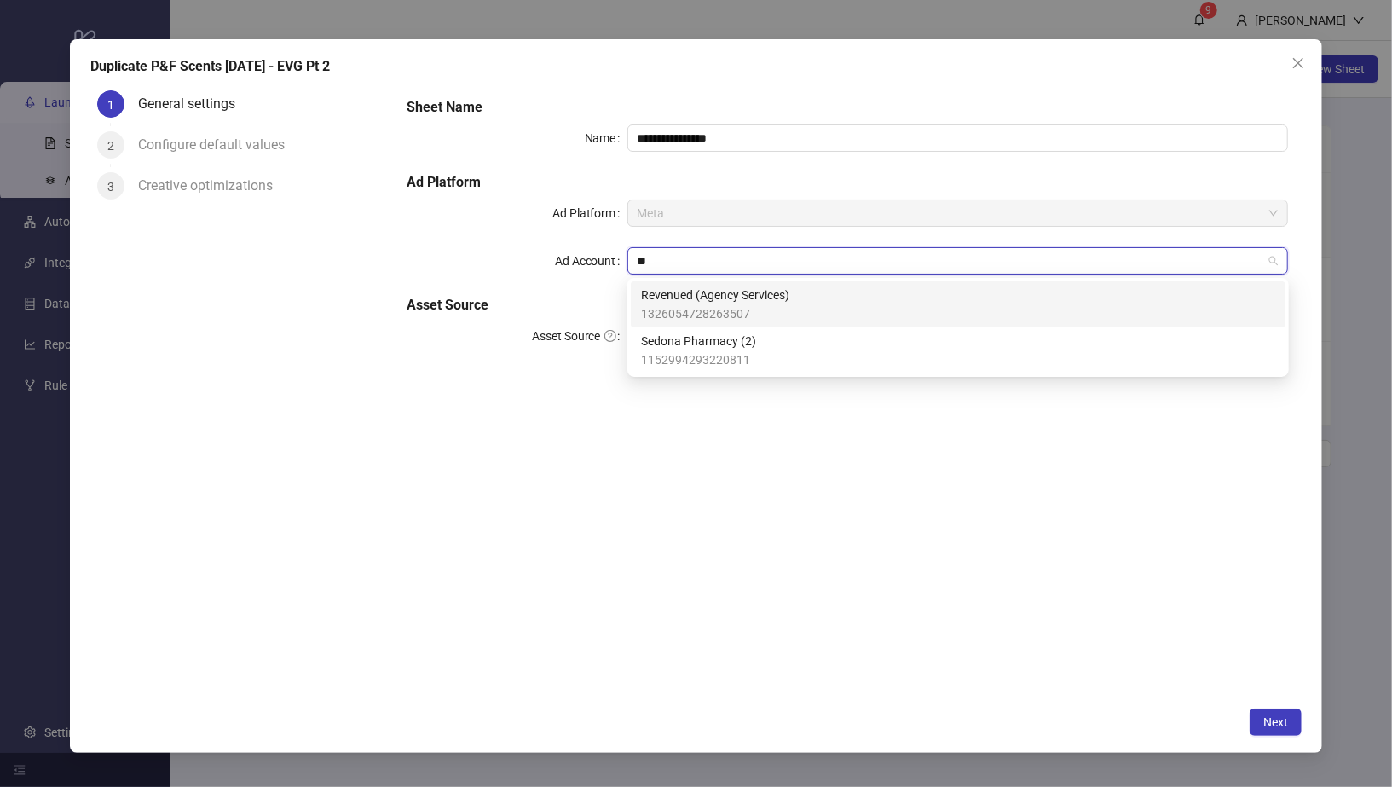
type input "***"
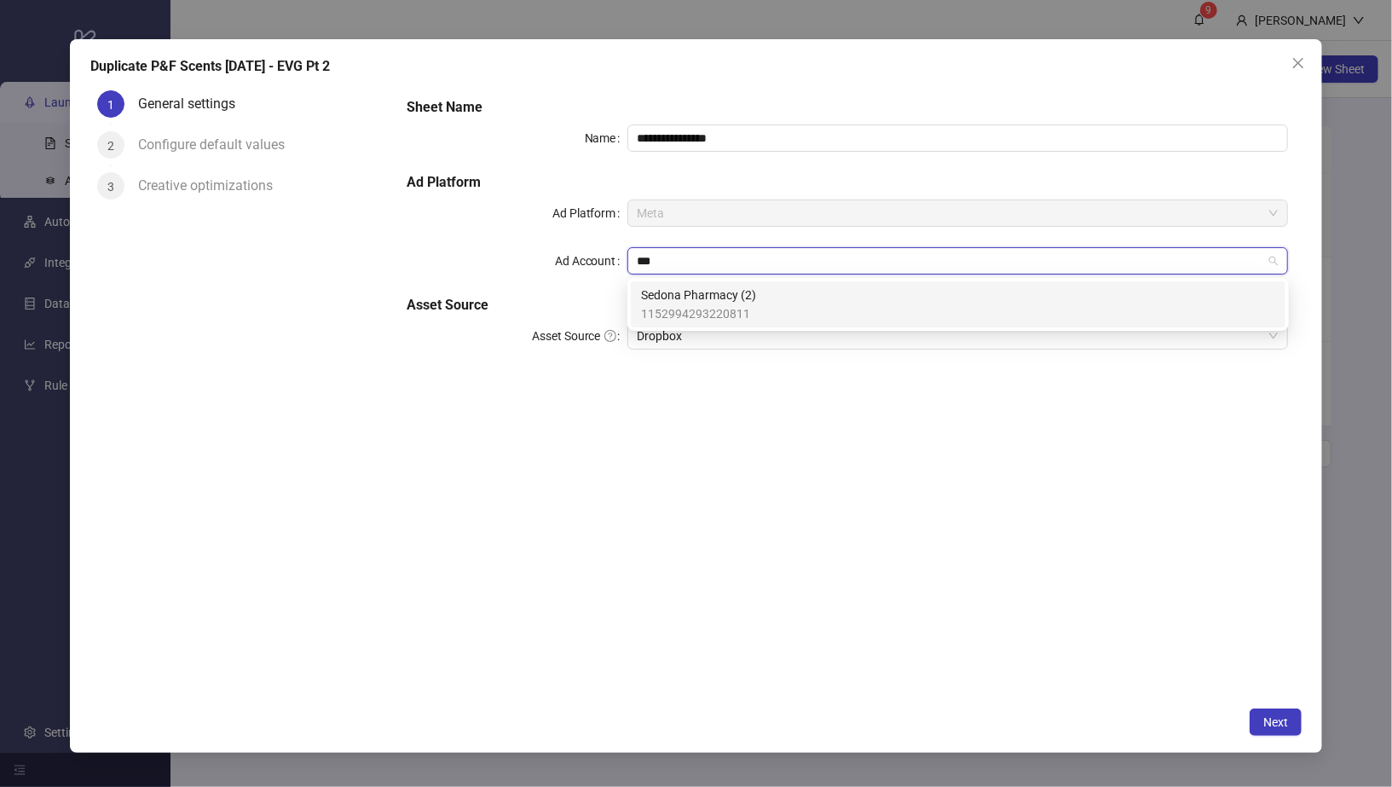
click at [708, 298] on span "Sedona Pharmacy (2)" at bounding box center [698, 295] width 115 height 19
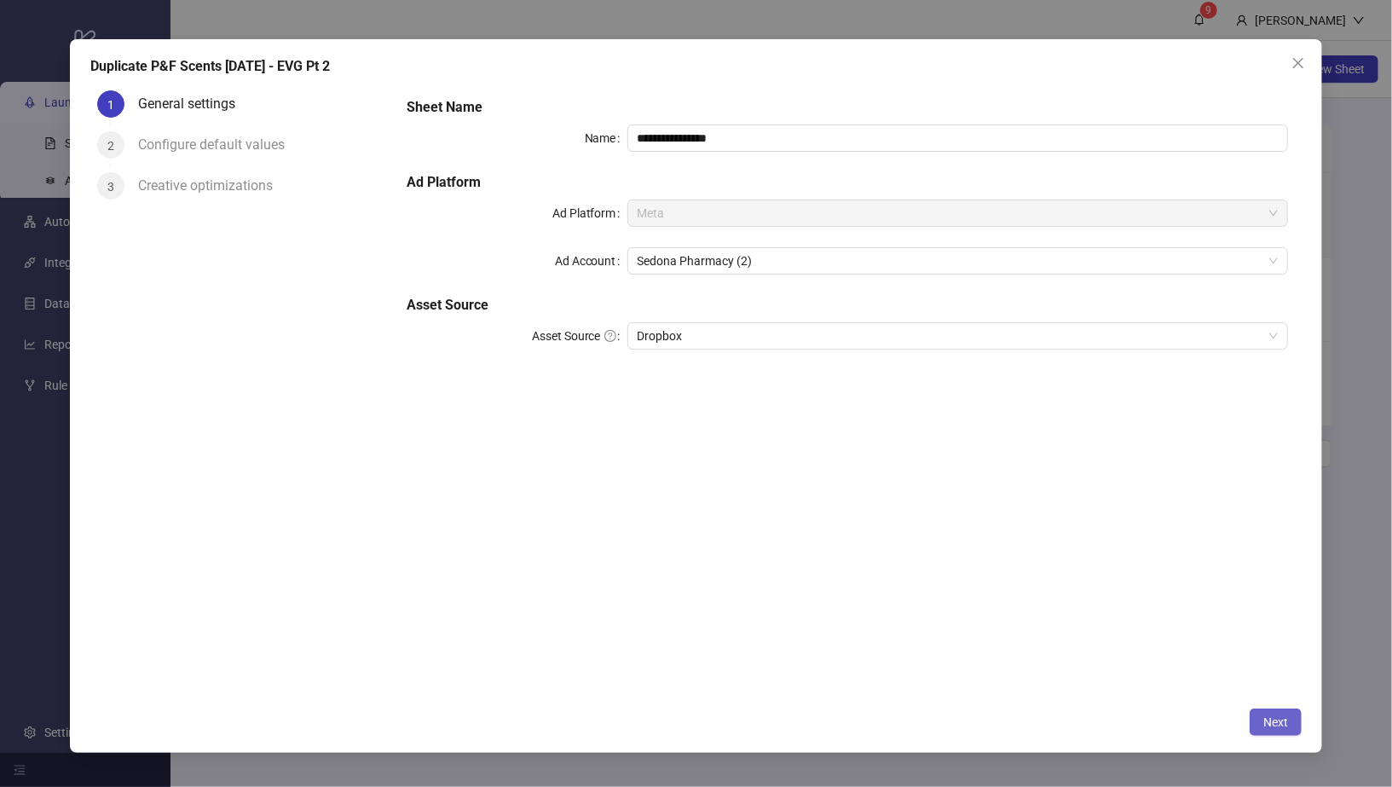
click at [1287, 720] on span "Next" at bounding box center [1276, 722] width 25 height 14
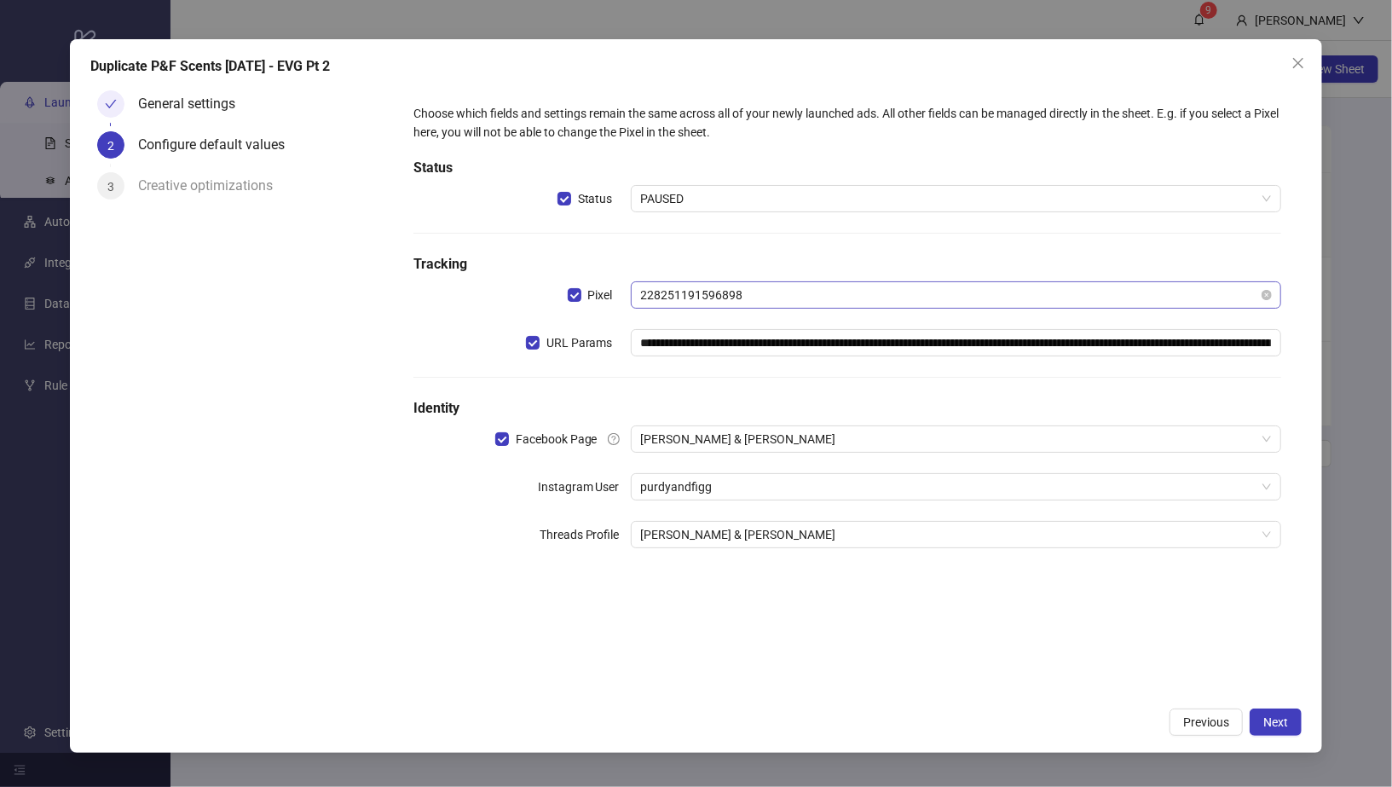
click at [717, 288] on span "228251191596898" at bounding box center [956, 295] width 631 height 26
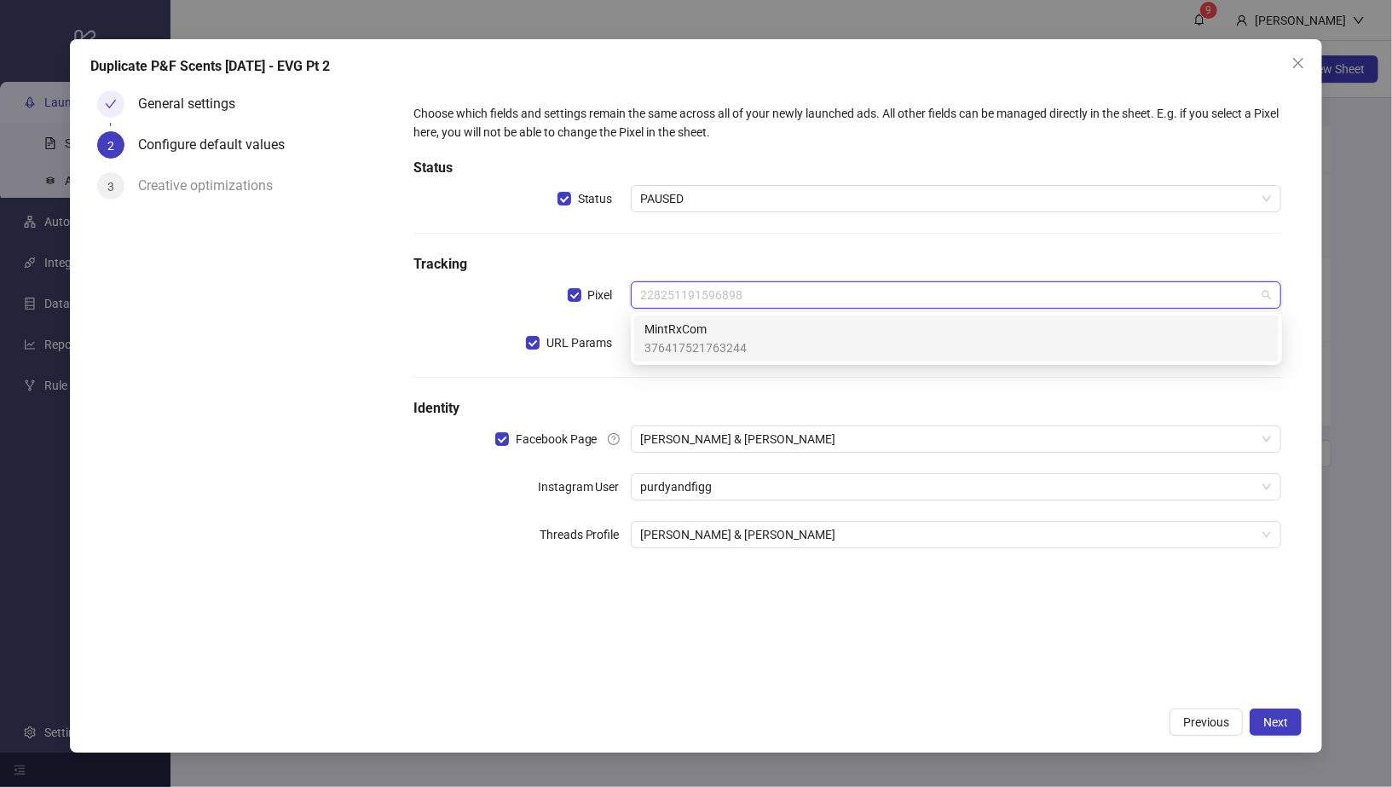
click at [721, 334] on span "MintRxCom" at bounding box center [696, 329] width 102 height 19
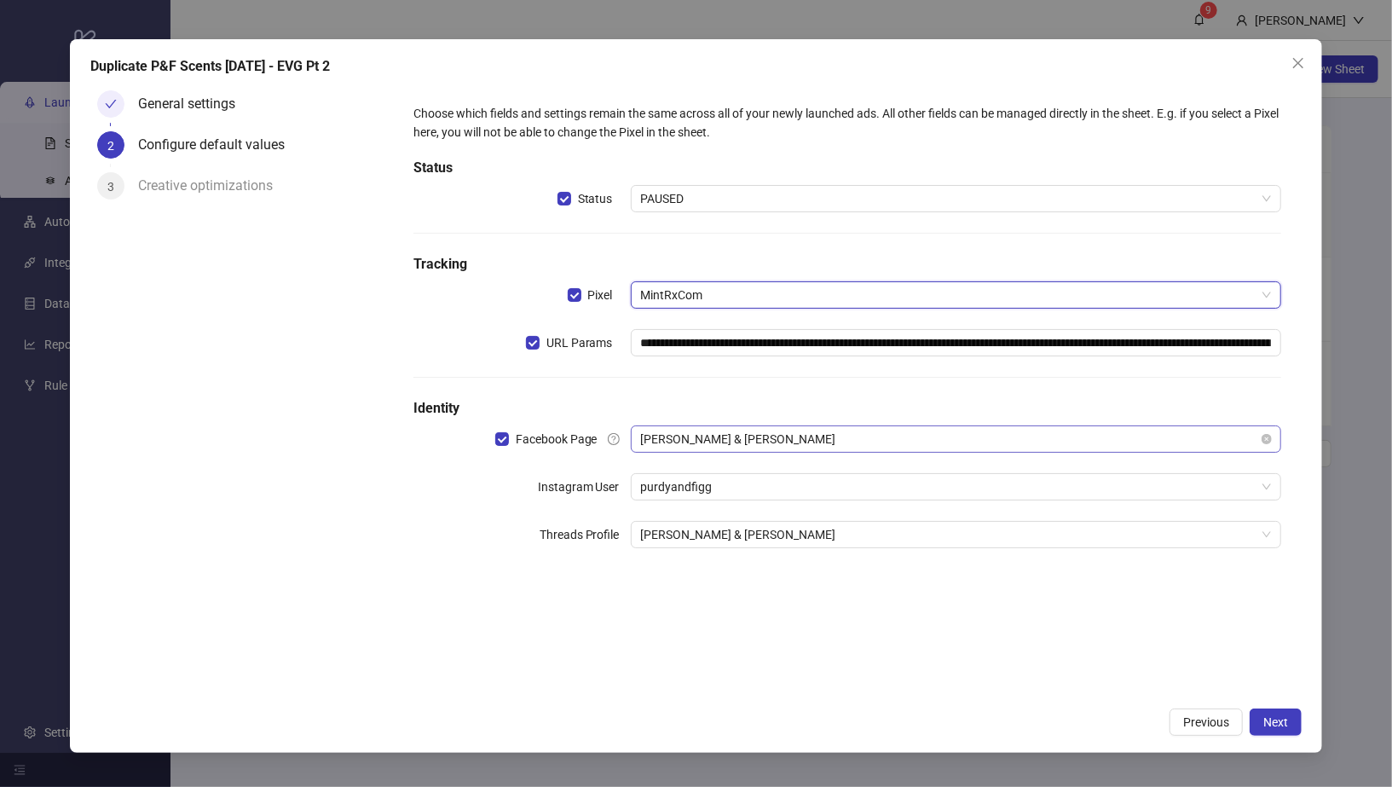
click at [710, 437] on span "[PERSON_NAME] & [PERSON_NAME]" at bounding box center [956, 439] width 631 height 26
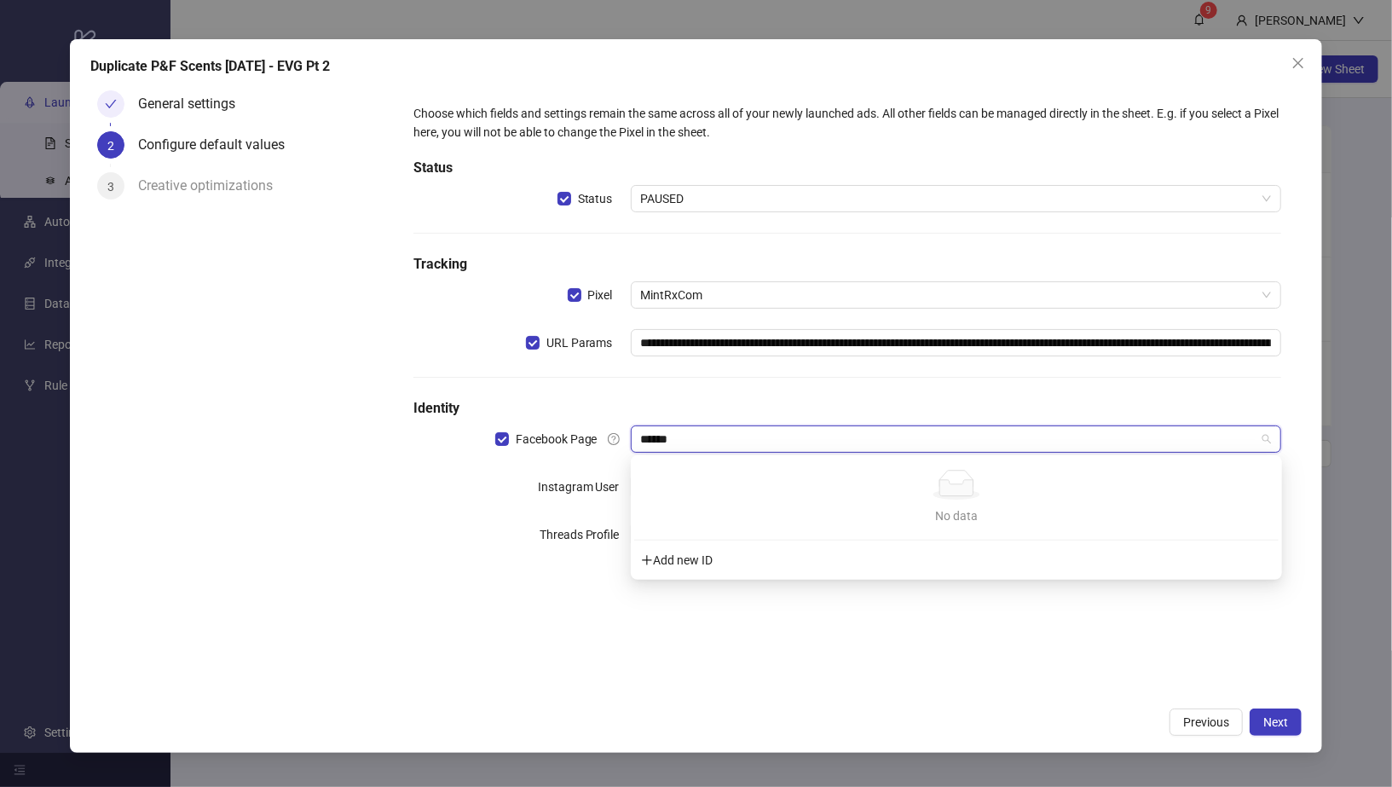
type input "******"
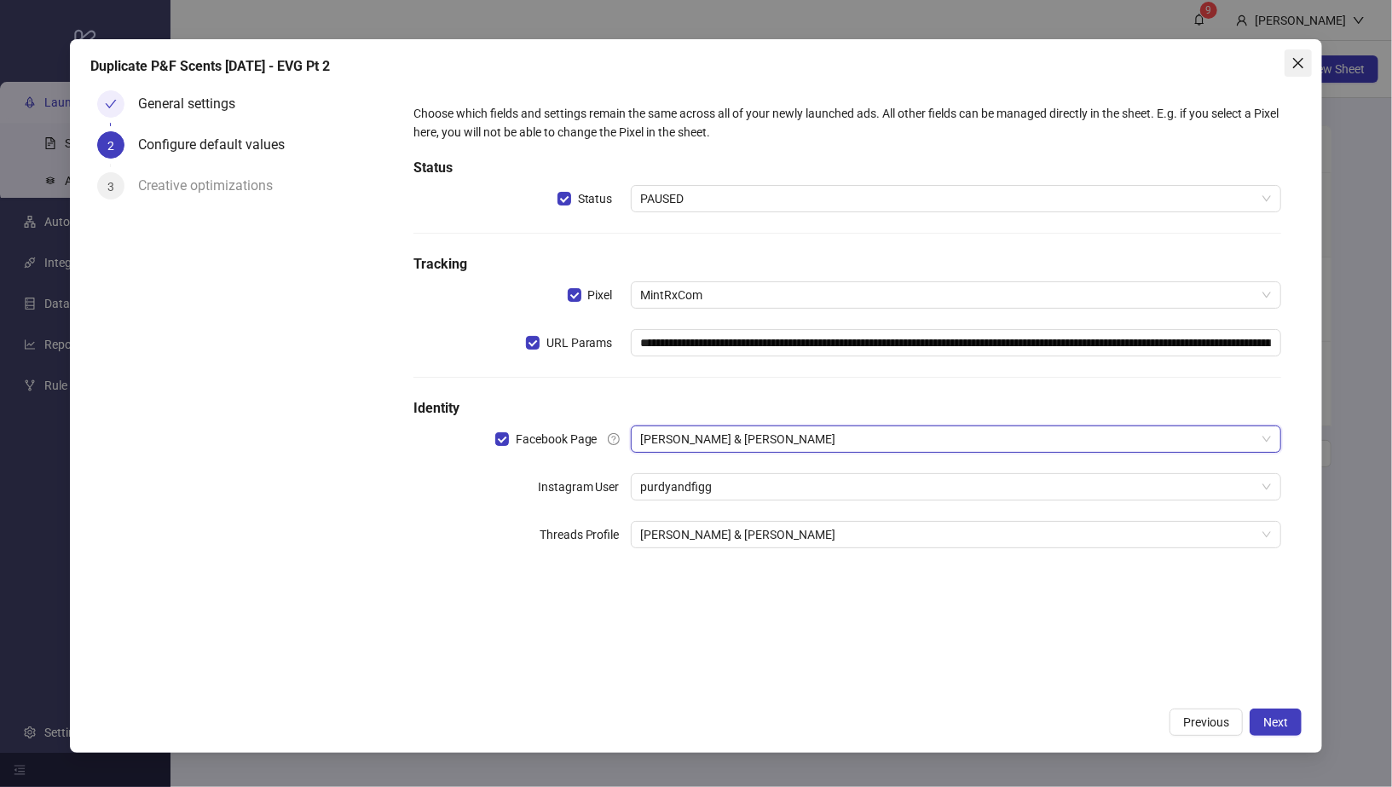
click at [1312, 56] on span "Close" at bounding box center [1298, 63] width 27 height 14
